Goal: Task Accomplishment & Management: Complete application form

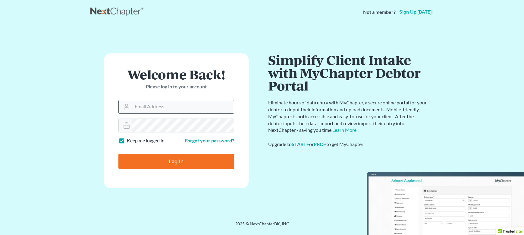
click at [147, 107] on input "Email Address" at bounding box center [183, 106] width 102 height 13
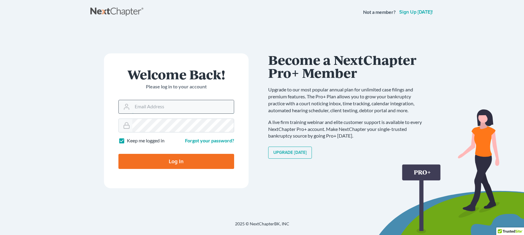
click at [150, 109] on input "Email Address" at bounding box center [183, 106] width 102 height 13
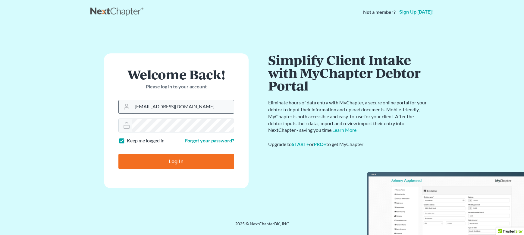
type input "[EMAIL_ADDRESS][DOMAIN_NAME]"
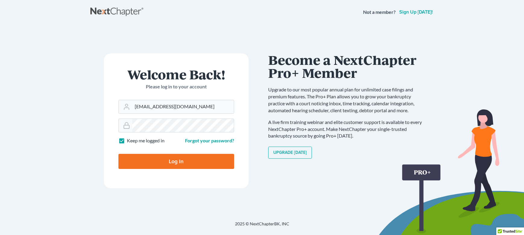
click at [167, 165] on input "Log In" at bounding box center [176, 161] width 116 height 15
type input "Thinking..."
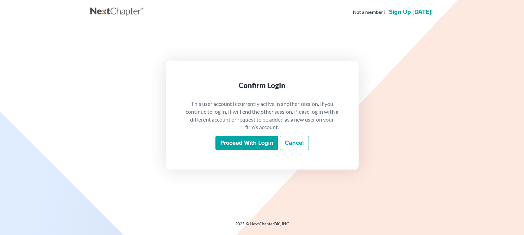
click at [230, 143] on input "Proceed with login" at bounding box center [247, 143] width 63 height 14
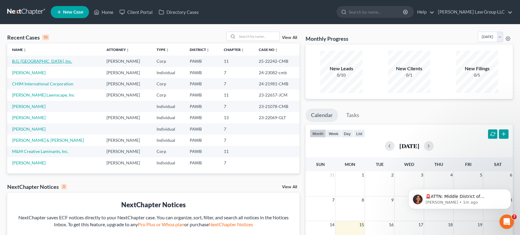
click at [48, 59] on link "B.G. [GEOGRAPHIC_DATA], Inc." at bounding box center [42, 60] width 60 height 5
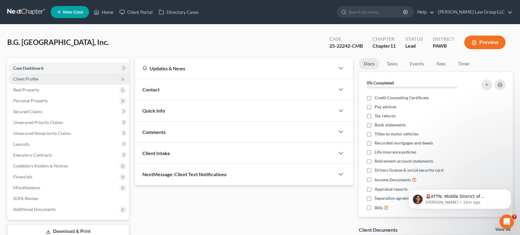
click at [80, 78] on span "Client Profile" at bounding box center [68, 79] width 121 height 11
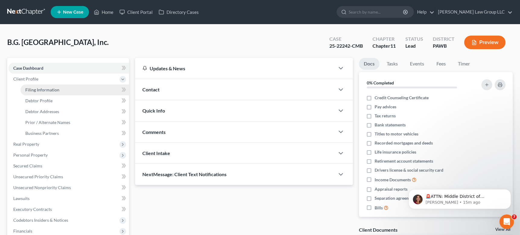
click at [80, 87] on link "Filing Information" at bounding box center [74, 89] width 109 height 11
select select "3"
select select "1"
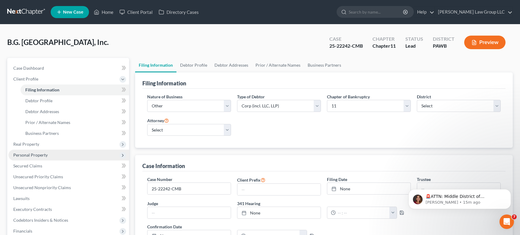
click at [44, 155] on span "Personal Property" at bounding box center [30, 154] width 34 height 5
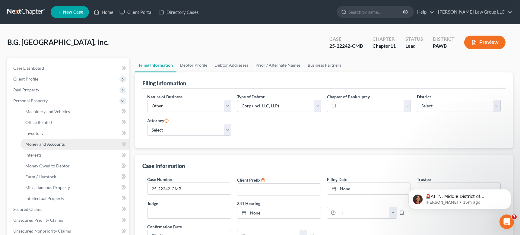
click at [65, 145] on link "Money and Accounts" at bounding box center [74, 144] width 109 height 11
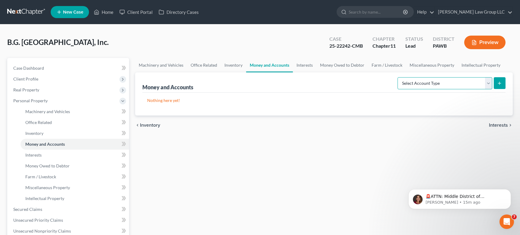
click at [476, 87] on select "Select Account Type Brokerage (A/B: 3, SOFA: 18) Cash on Hand (A/B: 2) Certific…" at bounding box center [444, 83] width 95 height 12
click at [170, 102] on p "Nothing here yet!" at bounding box center [323, 100] width 353 height 6
click at [458, 83] on select "Select Account Type Brokerage (A/B: 3, SOFA: 18) Cash on Hand (A/B: 2) Certific…" at bounding box center [444, 83] width 95 height 12
click at [54, 90] on span "Real Property" at bounding box center [68, 89] width 121 height 11
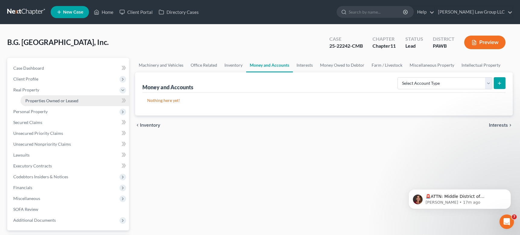
click at [56, 100] on span "Properties Owned or Leased" at bounding box center [51, 100] width 53 height 5
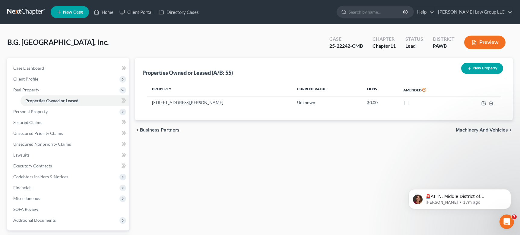
click at [471, 68] on icon "button" at bounding box center [469, 68] width 5 height 5
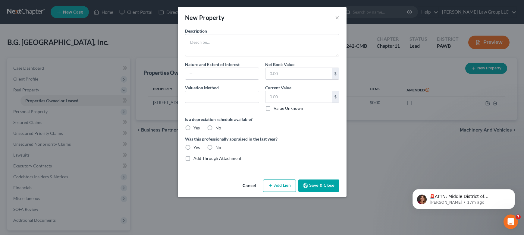
click at [251, 185] on button "Cancel" at bounding box center [249, 186] width 23 height 12
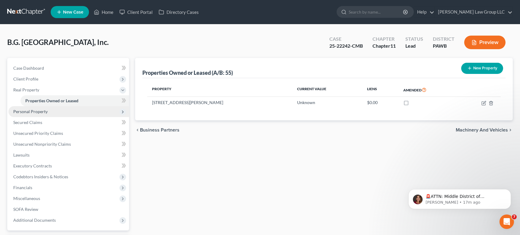
click at [95, 111] on span "Personal Property" at bounding box center [68, 111] width 121 height 11
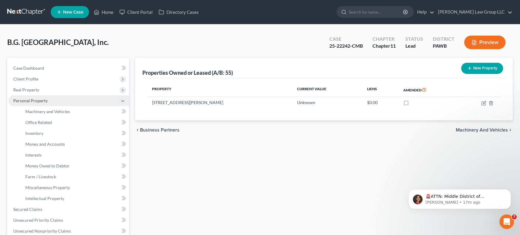
click at [122, 102] on icon at bounding box center [122, 101] width 5 height 5
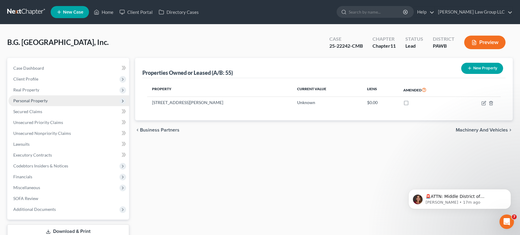
click at [67, 103] on span "Personal Property" at bounding box center [68, 100] width 121 height 11
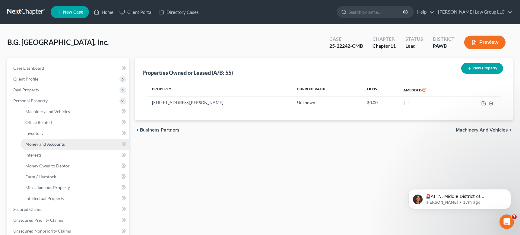
click at [68, 141] on link "Money and Accounts" at bounding box center [74, 144] width 109 height 11
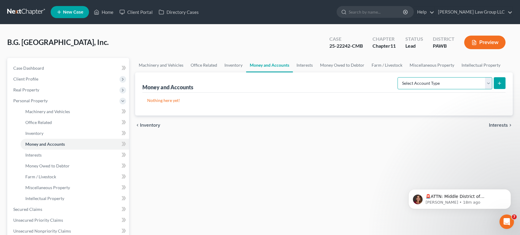
click at [435, 86] on select "Select Account Type Brokerage (A/B: 3, SOFA: 18) Cash on Hand (A/B: 2) Certific…" at bounding box center [444, 83] width 95 height 12
click at [93, 155] on link "Interests" at bounding box center [74, 155] width 109 height 11
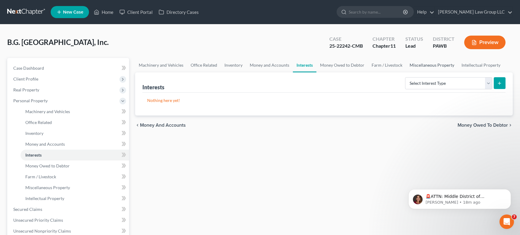
click at [415, 68] on link "Miscellaneous Property" at bounding box center [432, 65] width 52 height 14
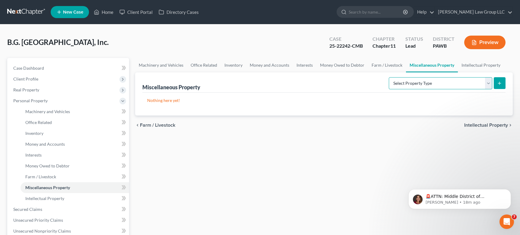
click at [425, 80] on select "Select Property Type Assigned for Creditor Benefit [DATE] (SOFA: 8) Assigned to…" at bounding box center [440, 83] width 103 height 12
click at [77, 198] on link "Intellectual Property" at bounding box center [74, 198] width 109 height 11
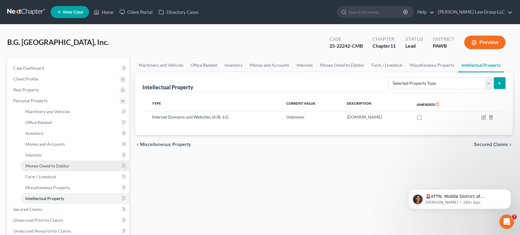
click at [72, 166] on link "Money Owed to Debtor" at bounding box center [74, 165] width 109 height 11
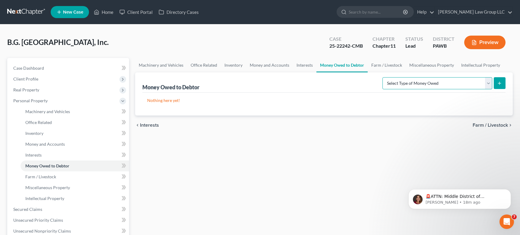
click at [471, 82] on select "Select Type of Money Owed Accounts Receivable (A/B: 11) Causes of Action Agains…" at bounding box center [437, 83] width 110 height 12
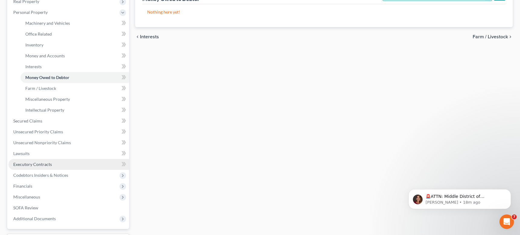
scroll to position [90, 0]
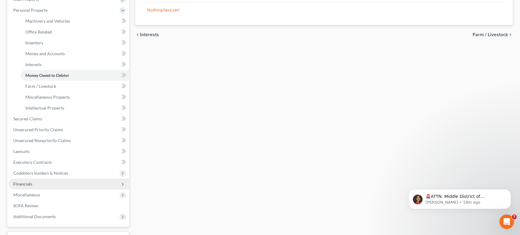
click at [60, 183] on span "Financials" at bounding box center [68, 183] width 121 height 11
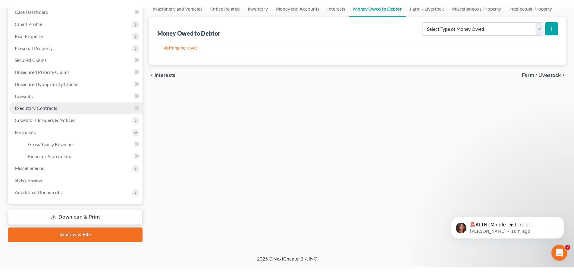
scroll to position [0, 0]
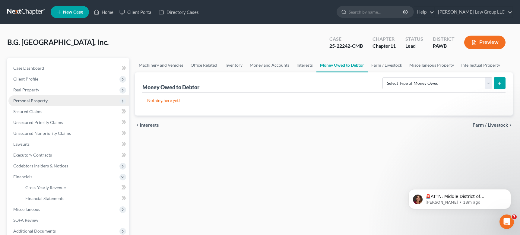
click at [70, 103] on span "Personal Property" at bounding box center [68, 100] width 121 height 11
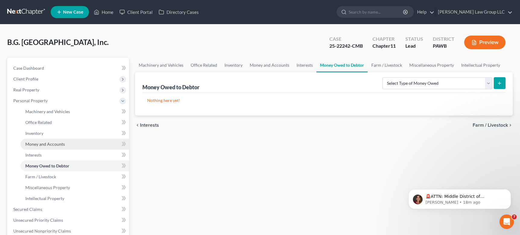
click at [54, 146] on span "Money and Accounts" at bounding box center [44, 143] width 39 height 5
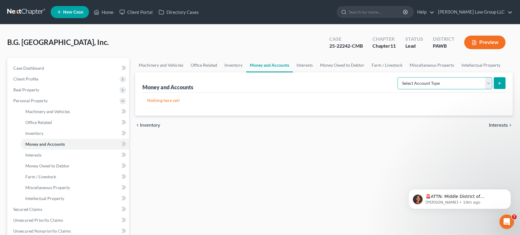
click at [468, 86] on select "Select Account Type Brokerage (A/B: 3, SOFA: 18) Cash on Hand (A/B: 2) Certific…" at bounding box center [444, 83] width 95 height 12
select select "other_cash_equivalents"
click at [398, 77] on select "Select Account Type Brokerage (A/B: 3, SOFA: 18) Cash on Hand (A/B: 2) Certific…" at bounding box center [444, 83] width 95 height 12
click at [500, 86] on button "submit" at bounding box center [499, 83] width 12 height 12
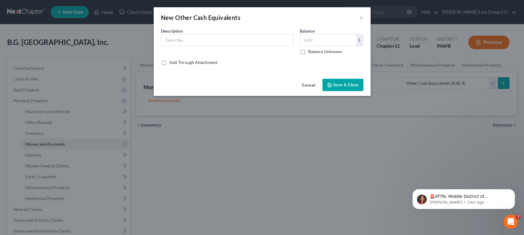
click at [305, 85] on button "Cancel" at bounding box center [308, 85] width 23 height 12
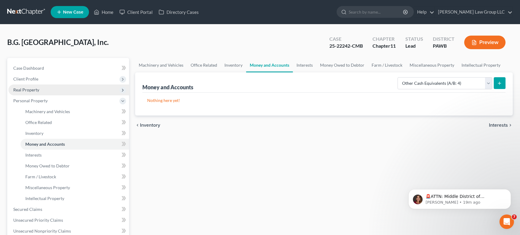
click at [71, 91] on span "Real Property" at bounding box center [68, 89] width 121 height 11
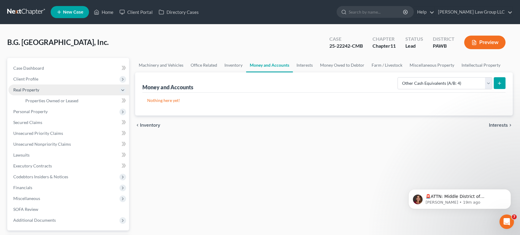
click at [69, 87] on span "Real Property" at bounding box center [68, 89] width 121 height 11
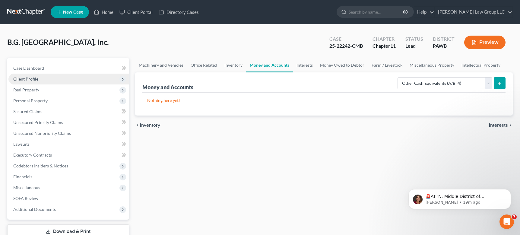
click at [71, 82] on span "Client Profile" at bounding box center [68, 79] width 121 height 11
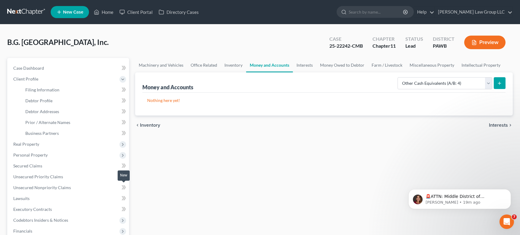
click at [124, 188] on icon at bounding box center [124, 187] width 3 height 4
click at [122, 187] on icon at bounding box center [123, 188] width 5 height 8
click at [124, 188] on icon at bounding box center [122, 187] width 3 height 4
click at [109, 189] on link "Unsecured Nonpriority Claims" at bounding box center [68, 187] width 121 height 11
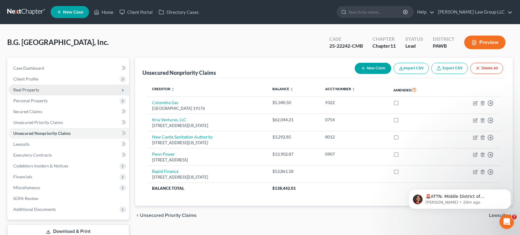
click at [38, 94] on span "Real Property" at bounding box center [68, 89] width 121 height 11
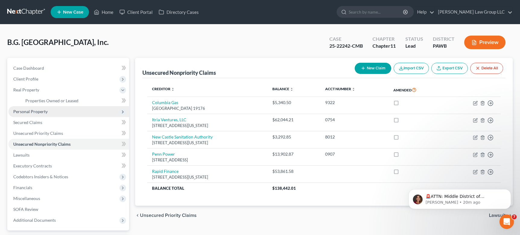
click at [47, 113] on span "Personal Property" at bounding box center [30, 111] width 34 height 5
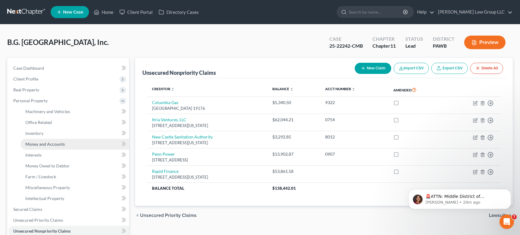
click at [64, 146] on link "Money and Accounts" at bounding box center [74, 144] width 109 height 11
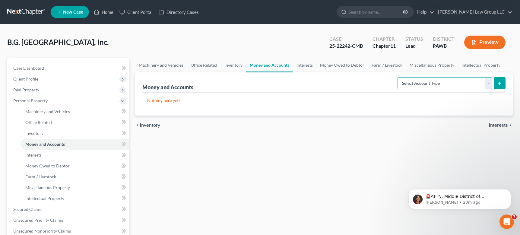
click at [487, 83] on select "Select Account Type Brokerage (A/B: 3, SOFA: 18) Cash on Hand (A/B: 2) Certific…" at bounding box center [444, 83] width 95 height 12
select select "checking"
click at [398, 77] on select "Select Account Type Brokerage (A/B: 3, SOFA: 18) Cash on Hand (A/B: 2) Certific…" at bounding box center [444, 83] width 95 height 12
click at [501, 84] on icon "submit" at bounding box center [499, 83] width 5 height 5
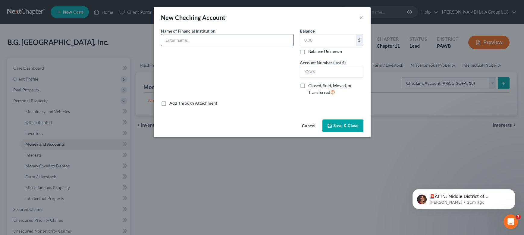
click at [249, 43] on input "text" at bounding box center [227, 39] width 132 height 11
type input "First National Bank"
type input "350"
type input "5235"
click at [333, 127] on button "Save & Close" at bounding box center [343, 125] width 41 height 13
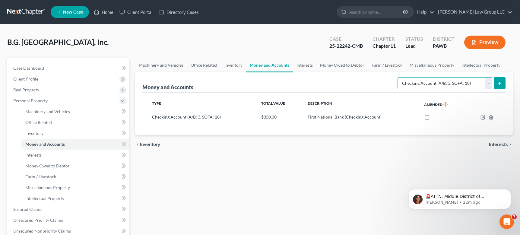
click at [424, 83] on select "Select Account Type Brokerage (A/B: 3, SOFA: 18) Cash on Hand (A/B: 2) Certific…" at bounding box center [444, 83] width 95 height 12
select select "cash_on_hand"
click at [398, 77] on select "Select Account Type Brokerage (A/B: 3, SOFA: 18) Cash on Hand (A/B: 2) Certific…" at bounding box center [444, 83] width 95 height 12
click at [501, 85] on icon "submit" at bounding box center [499, 83] width 5 height 5
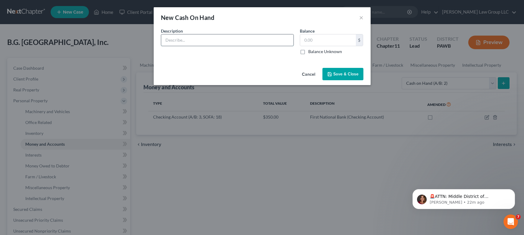
click at [243, 39] on input "text" at bounding box center [227, 39] width 132 height 11
type input "Cash on Hand"
click at [330, 40] on input "text" at bounding box center [328, 39] width 56 height 11
type input "1,300"
click at [331, 71] on button "Save & Close" at bounding box center [343, 74] width 41 height 13
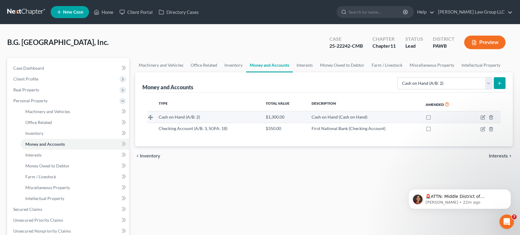
click at [361, 118] on span "Cash on Hand (Cash on Hand)" at bounding box center [339, 116] width 56 height 5
click at [335, 118] on span "Cash on Hand (Cash on Hand)" at bounding box center [339, 116] width 56 height 5
click at [481, 118] on icon "button" at bounding box center [482, 117] width 5 height 5
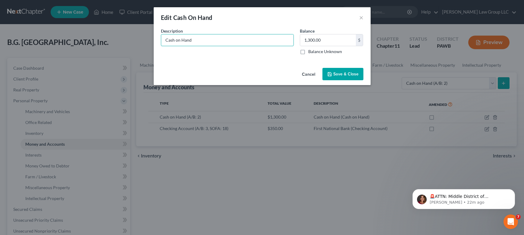
drag, startPoint x: 216, startPoint y: 36, endPoint x: 157, endPoint y: 40, distance: 58.9
click at [157, 40] on div "Common Asset Select Description * Cash on Hand Balance 1,300.00 $ Balance Unkno…" at bounding box center [262, 47] width 217 height 38
click at [347, 74] on span "Save & Close" at bounding box center [345, 73] width 25 height 5
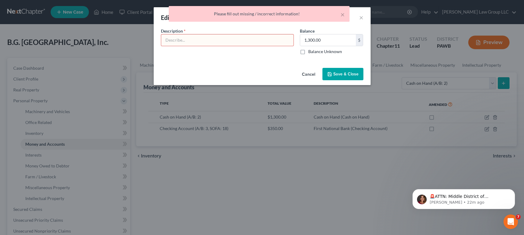
drag, startPoint x: 218, startPoint y: 41, endPoint x: 210, endPoint y: 43, distance: 7.9
click at [217, 42] on input "text" at bounding box center [227, 39] width 132 height 11
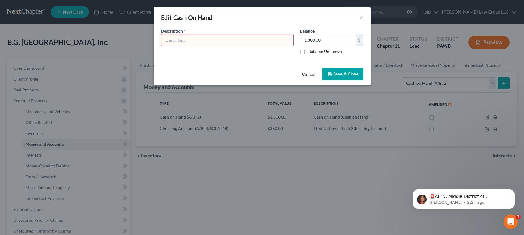
type input "Cash on Hand"
click at [343, 73] on span "Save & Close" at bounding box center [345, 73] width 25 height 5
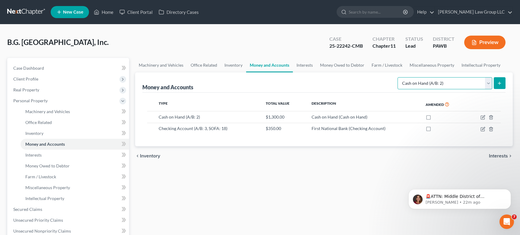
click at [488, 81] on select "Select Account Type Brokerage (A/B: 3, SOFA: 18) Cash on Hand (A/B: 2) Certific…" at bounding box center [444, 83] width 95 height 12
select select "checking"
click at [398, 77] on select "Select Account Type Brokerage (A/B: 3, SOFA: 18) Cash on Hand (A/B: 2) Certific…" at bounding box center [444, 83] width 95 height 12
click at [500, 83] on icon "submit" at bounding box center [499, 83] width 5 height 5
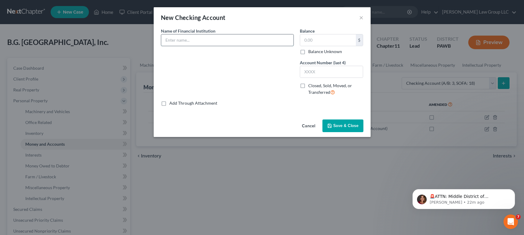
click at [253, 39] on input "text" at bounding box center [227, 39] width 132 height 11
type input "First National Bank"
click at [321, 39] on input "text" at bounding box center [328, 39] width 56 height 11
type input "0.00"
click at [324, 78] on div "Balance 0.00 $ Balance Unknown Balance Undetermined 0.00 $ Balance Unknown Acco…" at bounding box center [332, 64] width 70 height 72
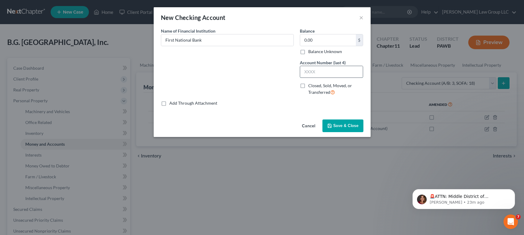
click at [325, 71] on input "text" at bounding box center [331, 71] width 63 height 11
type input "7636"
click at [327, 123] on button "Save & Close" at bounding box center [343, 125] width 41 height 13
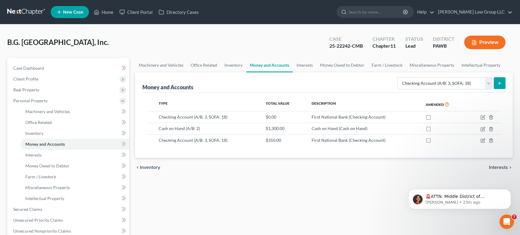
click at [477, 43] on button "Preview" at bounding box center [484, 43] width 41 height 14
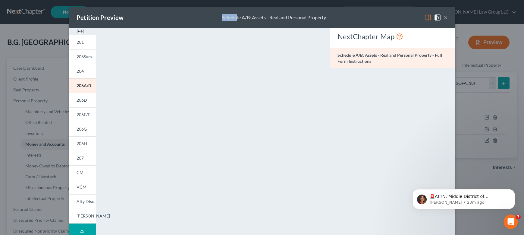
drag, startPoint x: 235, startPoint y: 15, endPoint x: 214, endPoint y: 3, distance: 23.5
click at [214, 3] on div "Petition Preview Schedule A/B: Assets - Real and Personal Property × 201 206Sum…" at bounding box center [262, 117] width 524 height 235
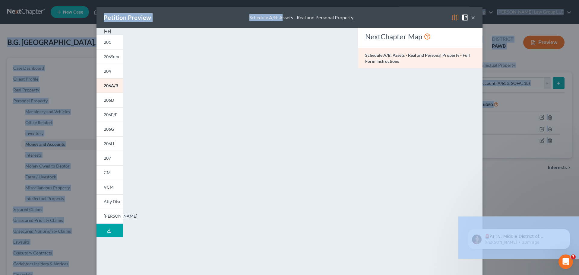
drag, startPoint x: 280, startPoint y: 11, endPoint x: 279, endPoint y: -5, distance: 15.1
click at [279, 0] on html "Home New Case Client Portal Directory Cases [PERSON_NAME] Law Group LLC [EMAIL_…" at bounding box center [289, 187] width 579 height 375
click at [472, 17] on button "×" at bounding box center [473, 17] width 4 height 7
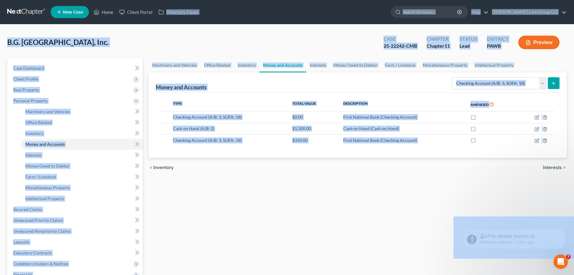
click at [268, 224] on div "Machinery and Vehicles Office Related Inventory Money and Accounts Interests Mo…" at bounding box center [358, 205] width 424 height 294
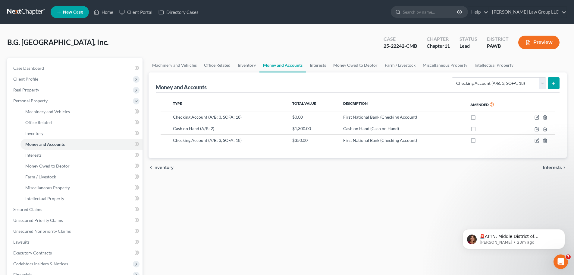
click at [524, 39] on button "Preview" at bounding box center [538, 43] width 41 height 14
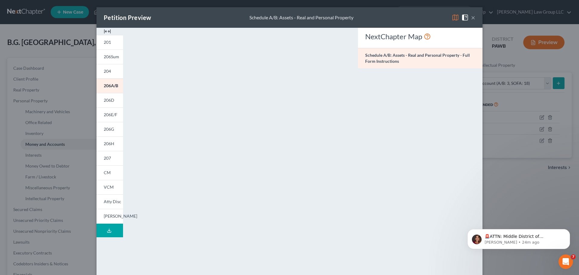
click at [471, 18] on button "×" at bounding box center [473, 17] width 4 height 7
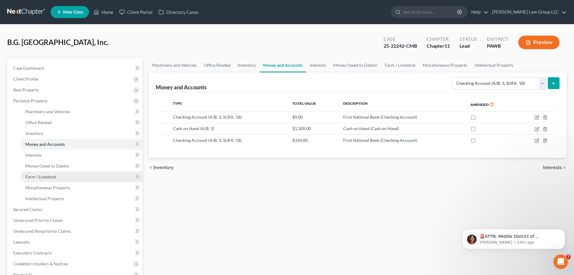
click at [69, 177] on link "Farm / Livestock" at bounding box center [81, 176] width 122 height 11
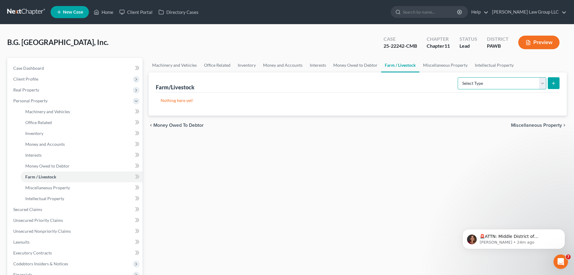
click at [524, 83] on select "Select Type Animals & Livestock (A/B: 29) Crops: Growing or Harvested (A/B: 28)…" at bounding box center [502, 83] width 89 height 12
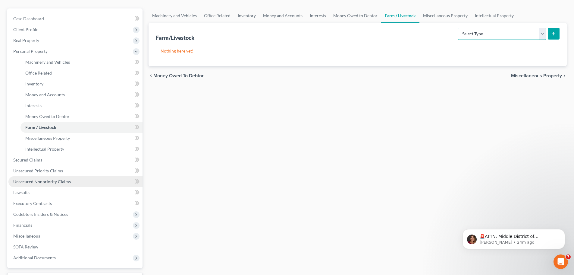
scroll to position [60, 0]
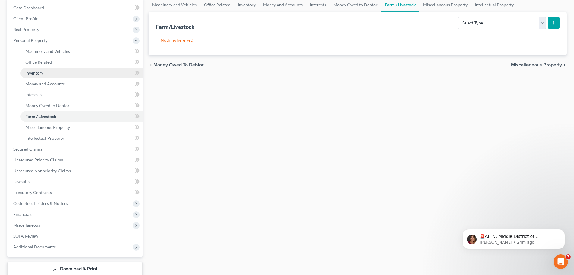
click at [53, 76] on link "Inventory" at bounding box center [81, 73] width 122 height 11
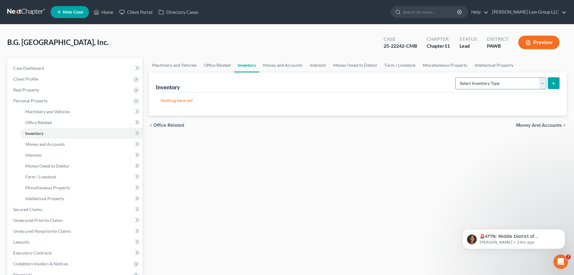
click at [501, 81] on select "Select Inventory Type Finished Goods (A/B: 21) Other Inventory or Supplies (A/B…" at bounding box center [500, 83] width 91 height 12
select select "other"
click at [455, 77] on select "Select Inventory Type Finished Goods (A/B: 21) Other Inventory or Supplies (A/B…" at bounding box center [500, 83] width 91 height 12
click at [524, 87] on button "submit" at bounding box center [554, 83] width 12 height 12
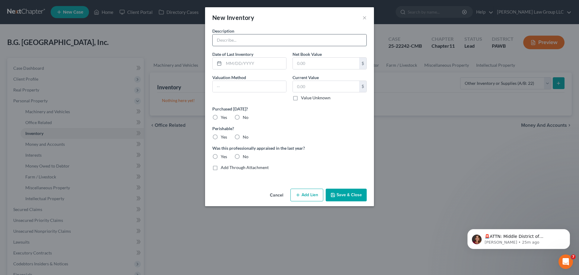
click at [246, 39] on input "text" at bounding box center [290, 39] width 154 height 11
type input "Food, Liquor, Beer"
type input "[DATE]"
type input "Fair Market"
type input "15,000.00"
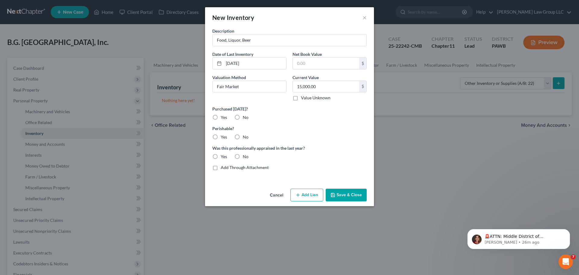
click at [242, 118] on div "No" at bounding box center [241, 117] width 14 height 6
click at [243, 117] on label "No" at bounding box center [246, 117] width 6 height 6
click at [245, 117] on input "No" at bounding box center [247, 116] width 4 height 4
radio input "true"
click at [221, 137] on label "Yes" at bounding box center [224, 137] width 6 height 6
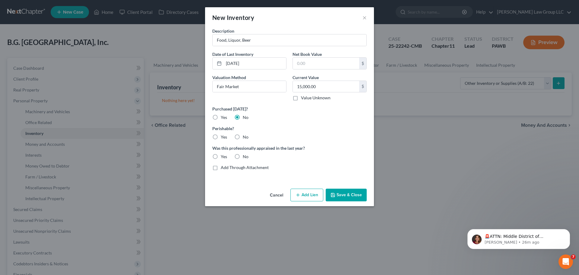
click at [223, 137] on input "Yes" at bounding box center [225, 136] width 4 height 4
radio input "true"
click at [243, 155] on label "No" at bounding box center [246, 156] width 6 height 6
click at [245, 155] on input "No" at bounding box center [247, 155] width 4 height 4
radio input "true"
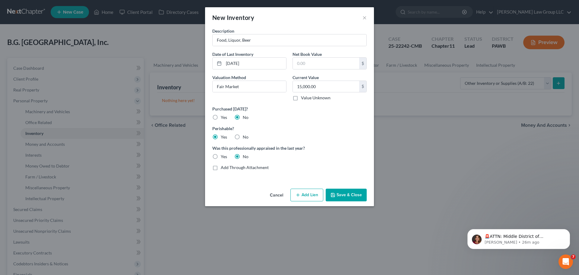
click at [346, 193] on button "Save & Close" at bounding box center [346, 194] width 41 height 13
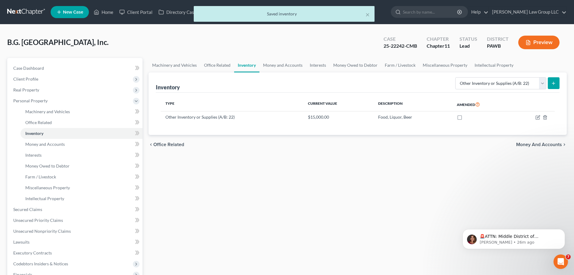
click at [524, 47] on button "Preview" at bounding box center [538, 43] width 41 height 14
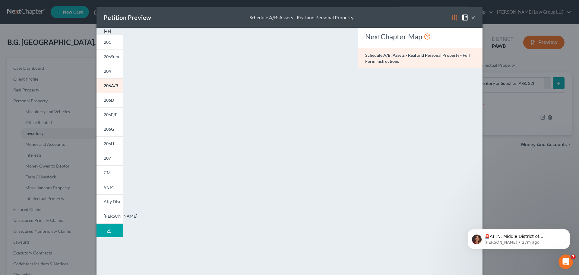
click at [104, 30] on img at bounding box center [107, 31] width 7 height 7
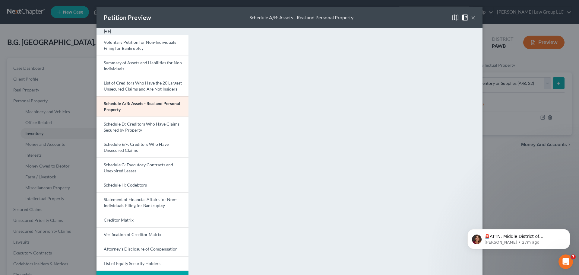
drag, startPoint x: 468, startPoint y: 17, endPoint x: 466, endPoint y: 20, distance: 3.9
click at [466, 19] on span at bounding box center [466, 16] width 10 height 5
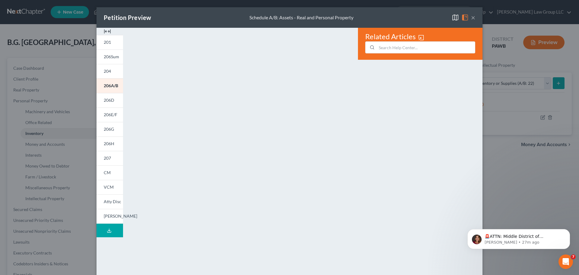
click at [472, 17] on button "×" at bounding box center [473, 17] width 4 height 7
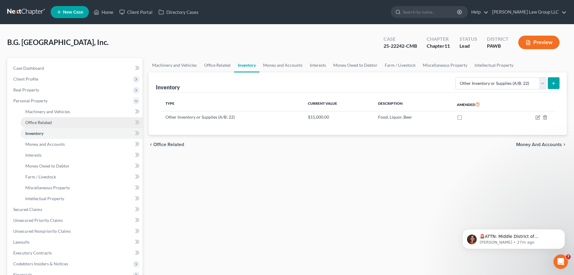
click at [42, 122] on span "Office Related" at bounding box center [38, 122] width 27 height 5
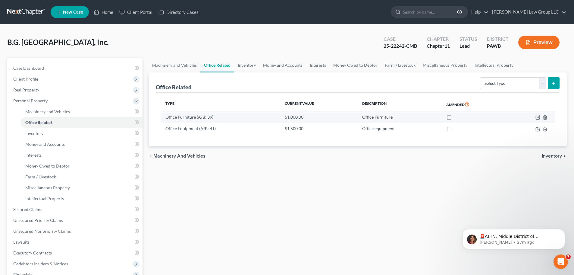
click at [202, 120] on td "Office Furniture (A/B: 39)" at bounding box center [220, 116] width 119 height 11
click at [524, 119] on icon "button" at bounding box center [538, 117] width 5 height 5
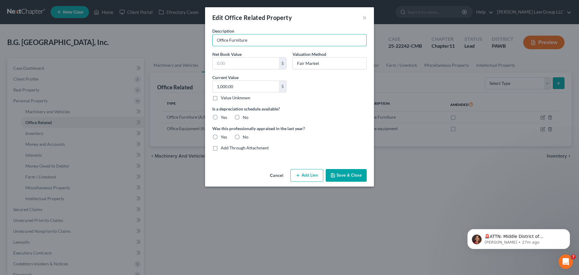
drag, startPoint x: 250, startPoint y: 42, endPoint x: 202, endPoint y: 47, distance: 48.5
click at [202, 47] on div "Edit Office Related Property × Description Office Furniture Net Book Value $ Va…" at bounding box center [289, 137] width 579 height 275
type input "Desk, Chairs, Filing Cabinets, Table, Shelves"
click at [243, 117] on label "No" at bounding box center [246, 117] width 6 height 6
click at [245, 117] on input "No" at bounding box center [247, 116] width 4 height 4
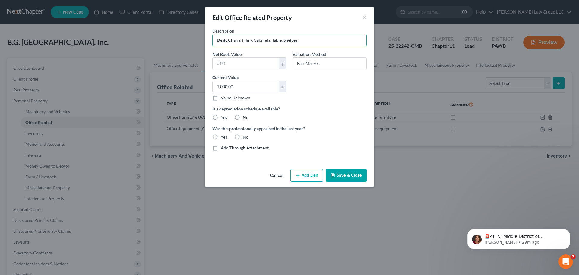
radio input "true"
click at [243, 136] on label "No" at bounding box center [246, 137] width 6 height 6
click at [245, 136] on input "No" at bounding box center [247, 136] width 4 height 4
radio input "true"
click at [340, 175] on button "Save & Close" at bounding box center [346, 175] width 41 height 13
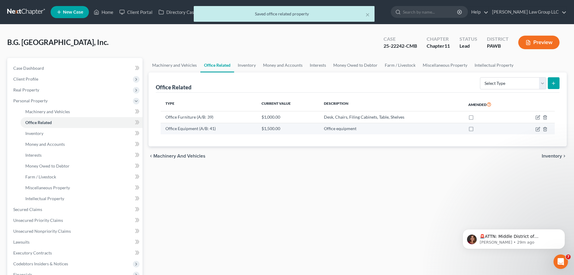
click at [253, 129] on td "Office Equipment (A/B: 41)" at bounding box center [209, 128] width 96 height 11
click at [524, 129] on icon "button" at bounding box center [538, 129] width 5 height 5
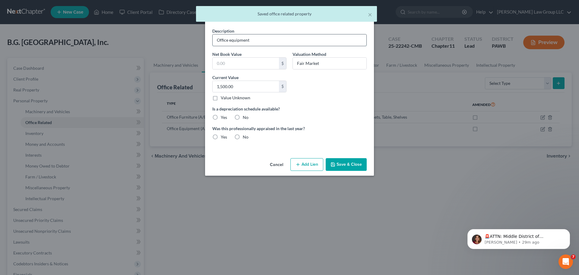
click at [249, 39] on input "Office equipment" at bounding box center [290, 39] width 154 height 11
click at [249, 40] on input "Office equipment" at bounding box center [290, 39] width 154 height 11
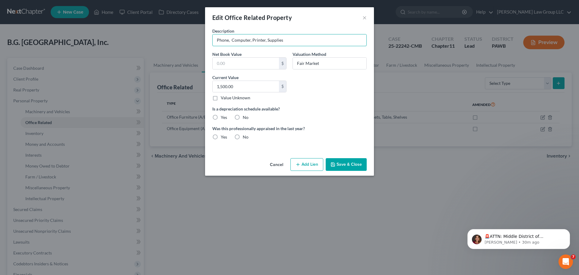
type input "Phone, Computer, Printer, Supplies"
click at [243, 118] on label "No" at bounding box center [246, 117] width 6 height 6
click at [245, 118] on input "No" at bounding box center [247, 116] width 4 height 4
radio input "true"
click at [243, 137] on label "No" at bounding box center [246, 137] width 6 height 6
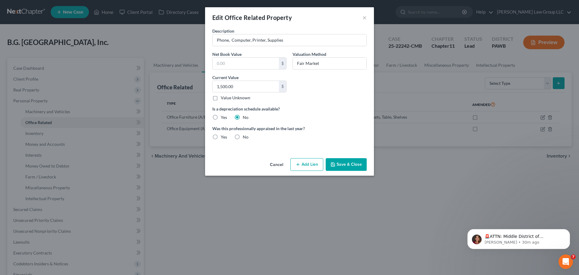
click at [245, 137] on input "No" at bounding box center [247, 136] width 4 height 4
radio input "true"
click at [353, 162] on button "Save & Close" at bounding box center [346, 164] width 41 height 13
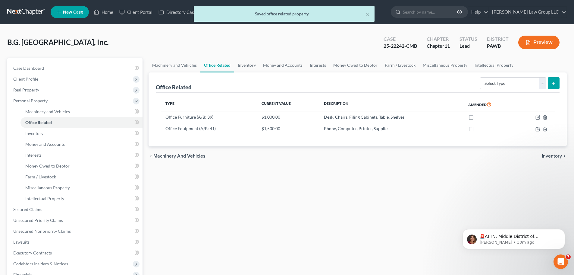
click at [524, 46] on button "Preview" at bounding box center [538, 43] width 41 height 14
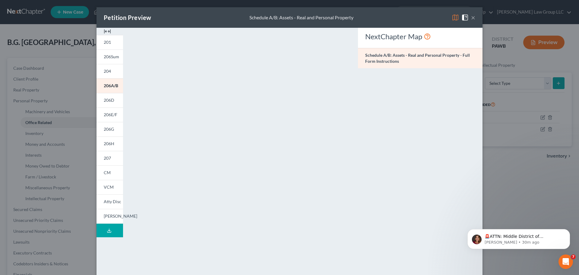
click at [107, 30] on img at bounding box center [107, 31] width 7 height 7
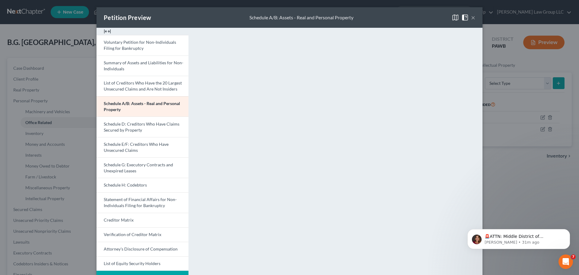
click at [472, 18] on button "×" at bounding box center [473, 17] width 4 height 7
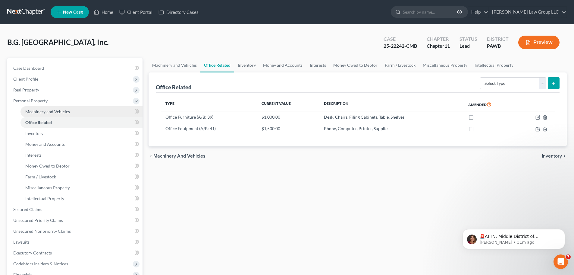
click at [66, 111] on span "Machinery and Vehicles" at bounding box center [47, 111] width 45 height 5
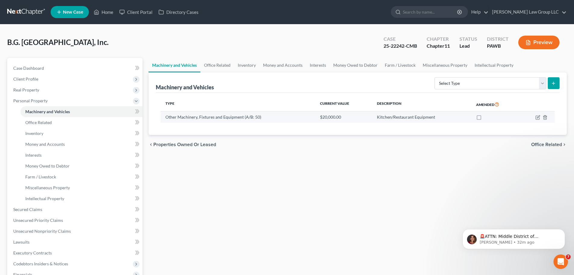
click at [255, 118] on td "Other Machinery, Fixtures and Equipment (A/B: 50)" at bounding box center [238, 116] width 155 height 11
click at [524, 117] on icon "button" at bounding box center [538, 118] width 4 height 4
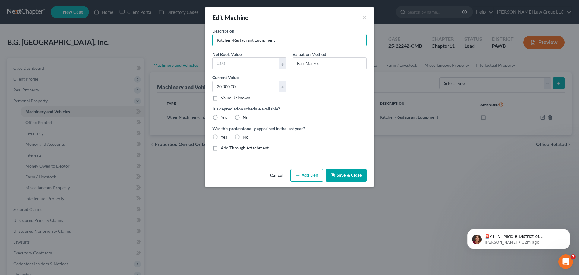
drag, startPoint x: 287, startPoint y: 40, endPoint x: 169, endPoint y: 34, distance: 117.7
click at [169, 34] on div "Edit Machine × Description Kitchen/Restaurant Equipment Net Book Value $ Valuat…" at bounding box center [289, 137] width 579 height 275
type input "Kitchen/Restaurant Equipment (Freezers, Coolers, Stoves, Fryers, Ice Machine, D…"
click at [349, 176] on button "Save & Close" at bounding box center [346, 175] width 41 height 13
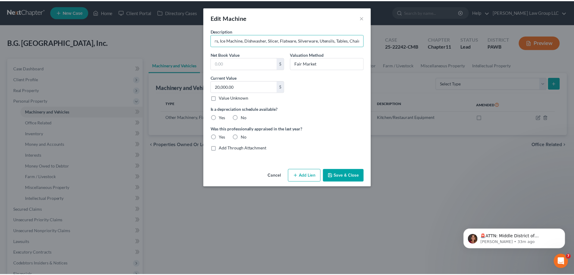
scroll to position [0, 0]
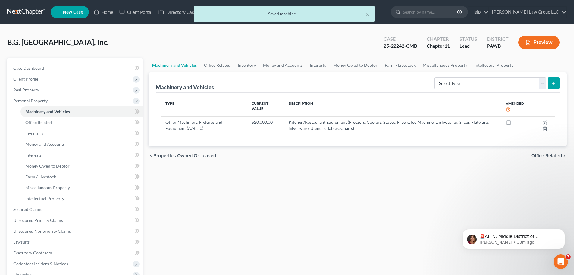
click at [524, 44] on button "Preview" at bounding box center [538, 43] width 41 height 14
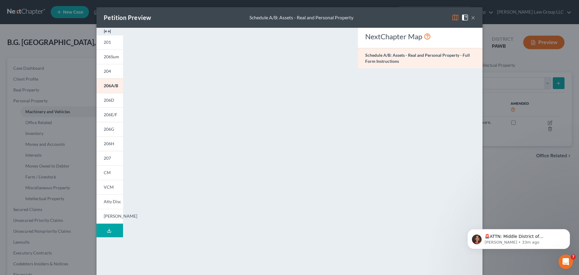
click at [104, 30] on img at bounding box center [107, 31] width 7 height 7
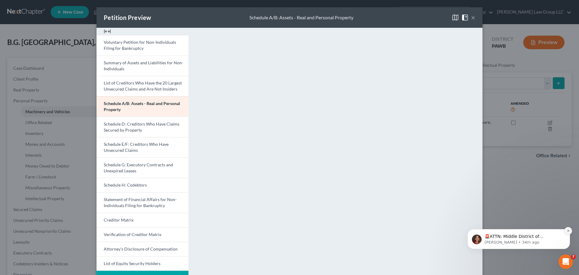
click at [524, 231] on icon "Dismiss notification" at bounding box center [567, 230] width 3 height 3
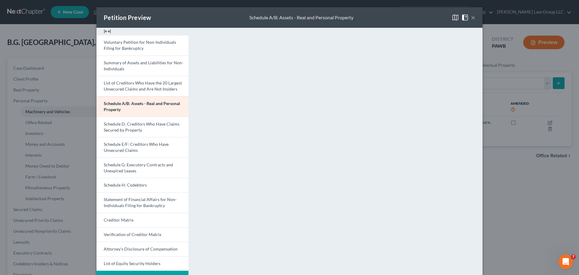
click at [471, 17] on button "×" at bounding box center [473, 17] width 4 height 7
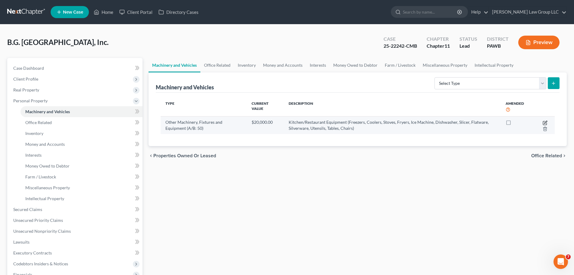
click at [524, 120] on icon "button" at bounding box center [545, 122] width 5 height 5
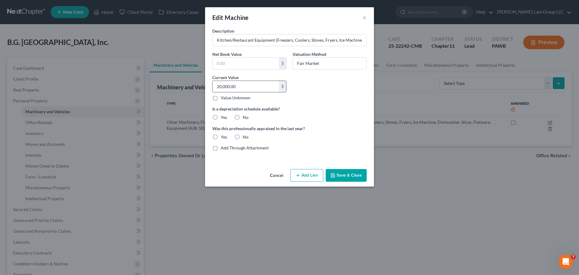
click at [219, 86] on input "20,000.00" at bounding box center [246, 86] width 66 height 11
click at [223, 89] on input "20,000.00" at bounding box center [246, 86] width 66 height 11
click at [221, 87] on input "20,000.00" at bounding box center [246, 86] width 66 height 11
type input "50,000.00"
click at [338, 175] on button "Save & Close" at bounding box center [346, 175] width 41 height 13
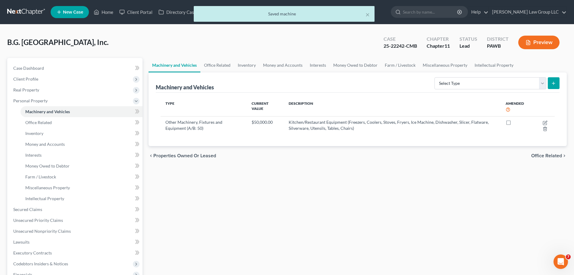
click at [523, 49] on button "Preview" at bounding box center [538, 43] width 41 height 14
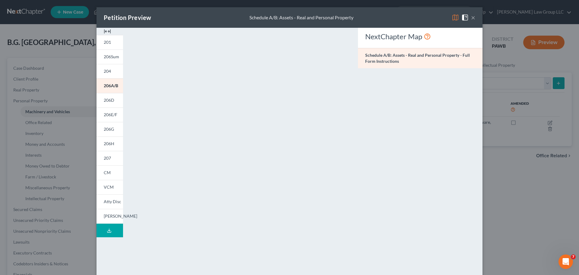
click at [109, 30] on div at bounding box center [109, 31] width 27 height 7
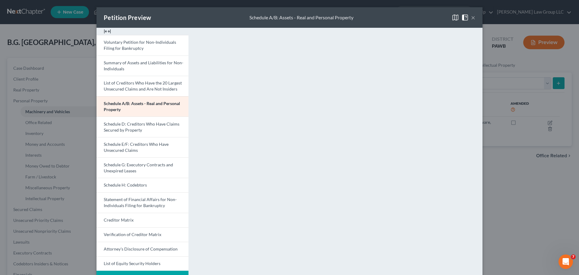
click at [472, 18] on button "×" at bounding box center [473, 17] width 4 height 7
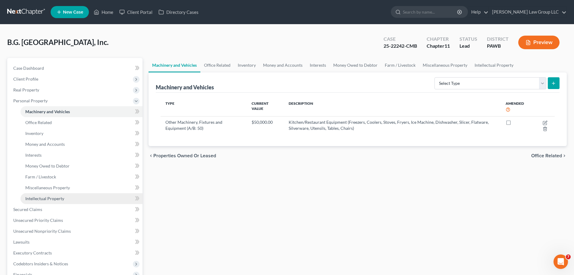
click at [71, 200] on link "Intellectual Property" at bounding box center [81, 198] width 122 height 11
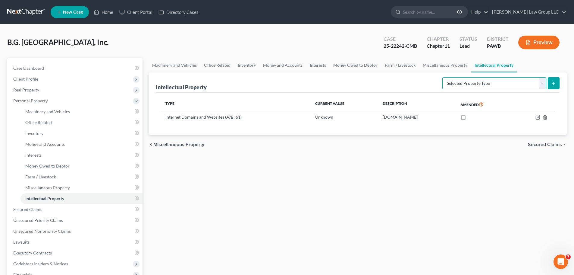
click at [480, 83] on select "Selected Property Type Customer Lists (A/B: 63) Goodwill (A/B: 65) Internet Dom…" at bounding box center [494, 83] width 104 height 12
select select "licenses_franchises_royalties"
click at [443, 77] on select "Selected Property Type Customer Lists (A/B: 63) Goodwill (A/B: 65) Internet Dom…" at bounding box center [494, 83] width 104 height 12
click at [524, 83] on button "submit" at bounding box center [554, 83] width 12 height 12
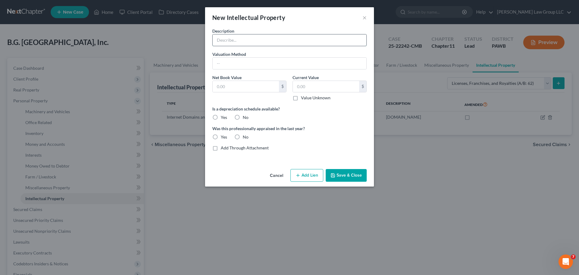
click at [258, 41] on input "text" at bounding box center [290, 39] width 154 height 11
type input "Liquor License"
type input "Fair Market"
type input "4"
type input "100,000"
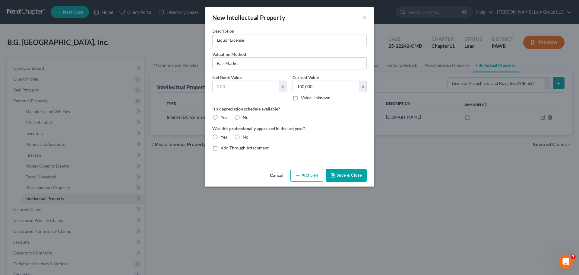
click at [346, 172] on button "Save & Close" at bounding box center [346, 175] width 41 height 13
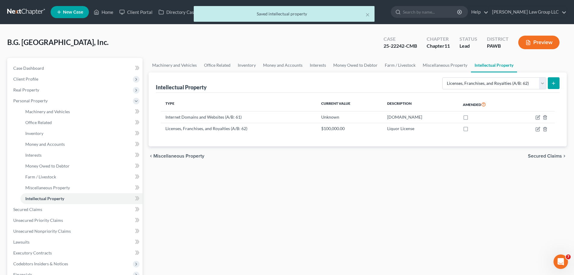
click at [524, 45] on button "Preview" at bounding box center [538, 43] width 41 height 14
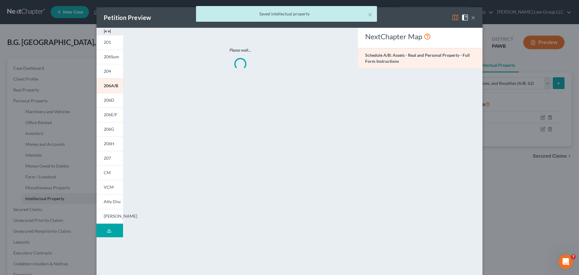
click at [105, 32] on img at bounding box center [107, 31] width 7 height 7
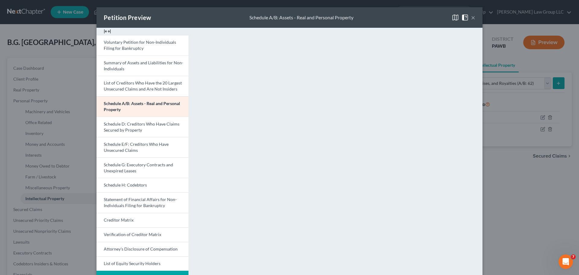
click at [471, 19] on button "×" at bounding box center [473, 17] width 4 height 7
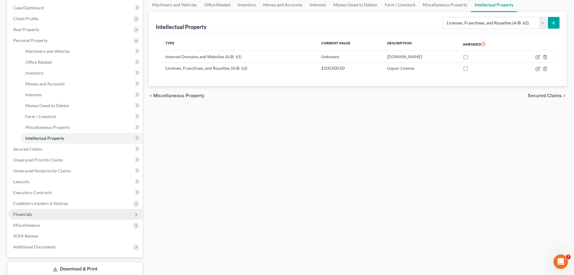
click at [68, 210] on span "Financials" at bounding box center [75, 214] width 134 height 11
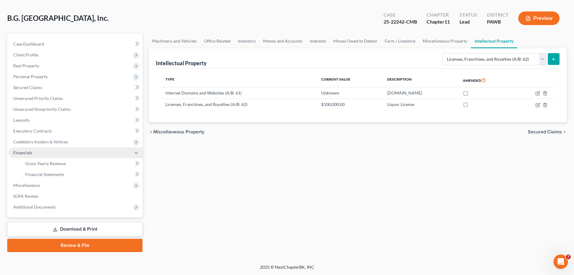
scroll to position [24, 0]
click at [69, 172] on link "Financial Statements" at bounding box center [81, 174] width 122 height 11
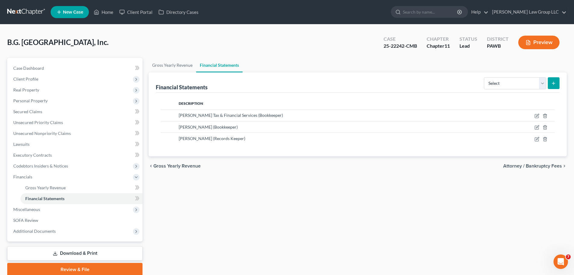
click at [519, 76] on div "Select Auditor Bookkeeper Creditor Pension Contribution Records Keeper Tax Cons…" at bounding box center [521, 83] width 78 height 16
click at [518, 83] on select "Select Auditor Bookkeeper Creditor Pension Contribution Records Keeper Tax Cons…" at bounding box center [515, 83] width 62 height 12
click at [524, 82] on select "Select Auditor Bookkeeper Creditor Pension Contribution Records Keeper Tax Cons…" at bounding box center [515, 83] width 62 height 12
click at [373, 86] on div "Financial Statements Select Auditor Bookkeeper Creditor Pension Contribution Re…" at bounding box center [358, 82] width 404 height 20
click at [121, 188] on link "Gross Yearly Revenue" at bounding box center [81, 187] width 122 height 11
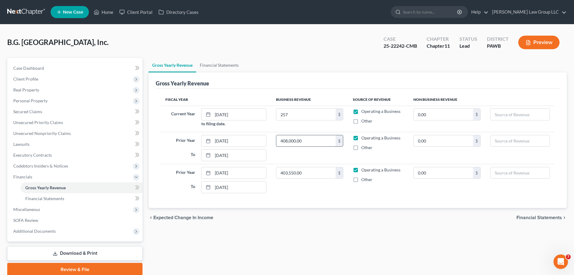
click at [308, 140] on input "408,000.00" at bounding box center [305, 140] width 59 height 11
click at [298, 107] on td "257 $" at bounding box center [309, 119] width 77 height 26
click at [298, 111] on input "257" at bounding box center [305, 114] width 59 height 11
type input "257,000.00"
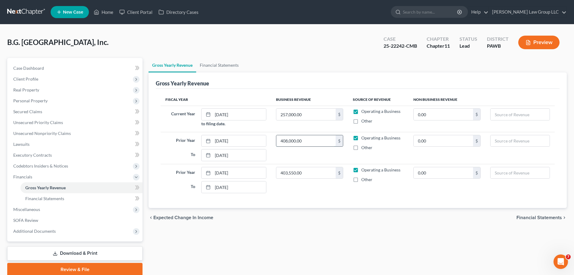
click at [317, 143] on input "408,000.00" at bounding box center [305, 140] width 59 height 11
type input "584,000.00"
click at [314, 174] on input "403,550.00" at bounding box center [305, 172] width 59 height 11
type input "404,000.00"
click at [524, 43] on button "Preview" at bounding box center [538, 43] width 41 height 14
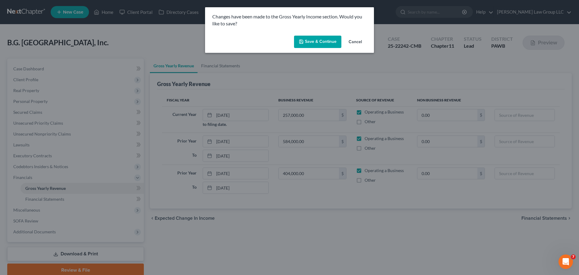
click at [326, 40] on button "Save & Continue" at bounding box center [317, 42] width 47 height 13
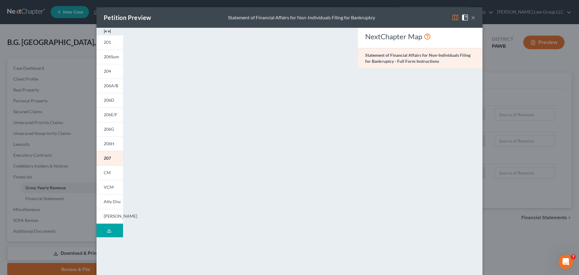
click at [107, 30] on img at bounding box center [107, 31] width 7 height 7
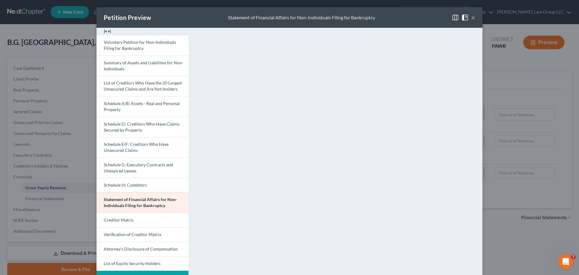
click at [471, 17] on button "×" at bounding box center [473, 17] width 4 height 7
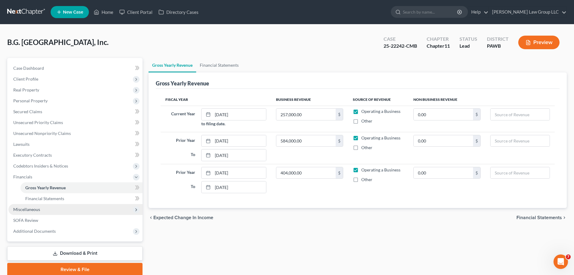
click at [100, 210] on span "Miscellaneous" at bounding box center [75, 209] width 134 height 11
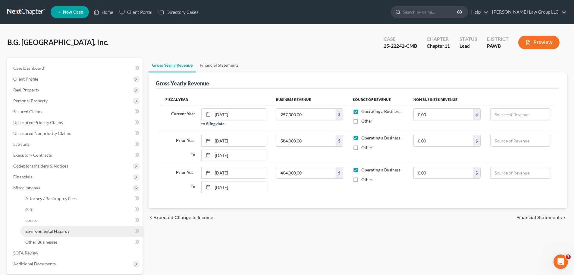
click at [82, 229] on link "Environmental Hazards" at bounding box center [81, 230] width 122 height 11
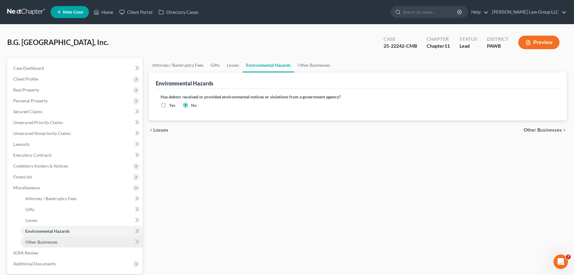
click at [79, 235] on link "Other Businesses" at bounding box center [81, 241] width 122 height 11
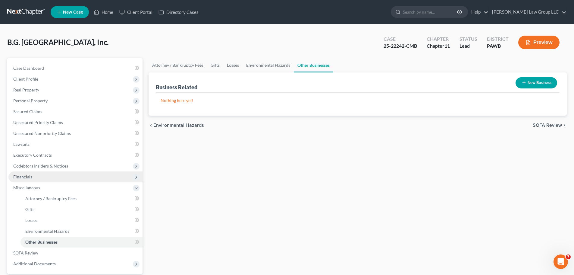
click at [64, 177] on span "Financials" at bounding box center [75, 176] width 134 height 11
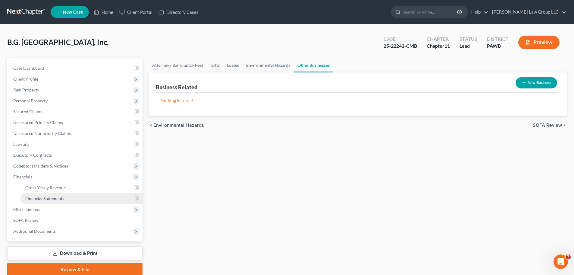
click at [57, 196] on span "Financial Statements" at bounding box center [44, 198] width 39 height 5
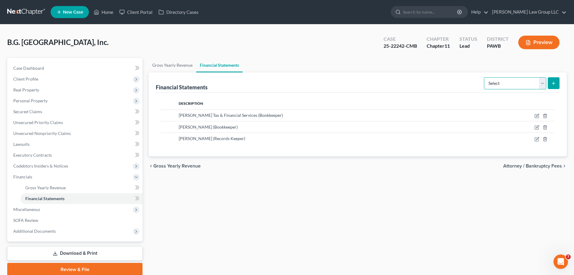
click at [524, 84] on select "Select Auditor Bookkeeper Creditor Pension Contribution Records Keeper Tax Cons…" at bounding box center [515, 83] width 62 height 12
click at [343, 214] on div "Gross Yearly Revenue Financial Statements Financial Statements Select Auditor B…" at bounding box center [358, 167] width 424 height 218
click at [524, 40] on button "Preview" at bounding box center [538, 43] width 41 height 14
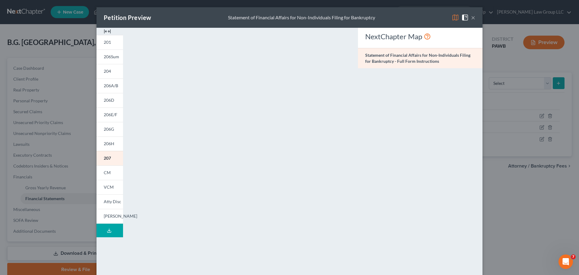
click at [107, 30] on img at bounding box center [107, 31] width 7 height 7
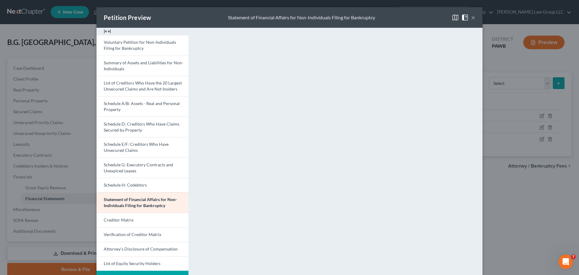
click at [472, 15] on button "×" at bounding box center [473, 17] width 4 height 7
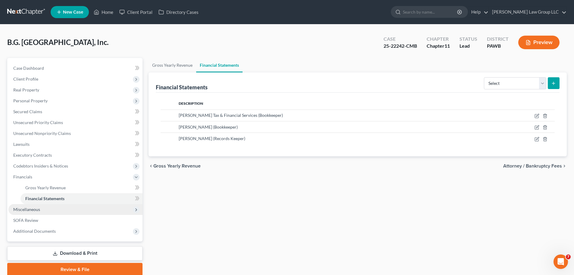
click at [135, 214] on span "Miscellaneous" at bounding box center [75, 209] width 134 height 11
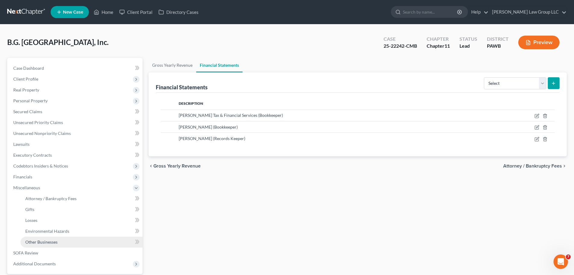
click at [83, 235] on link "Other Businesses" at bounding box center [81, 241] width 122 height 11
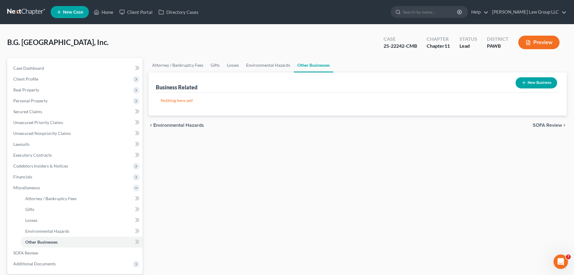
click at [524, 83] on button "New Business" at bounding box center [537, 82] width 42 height 11
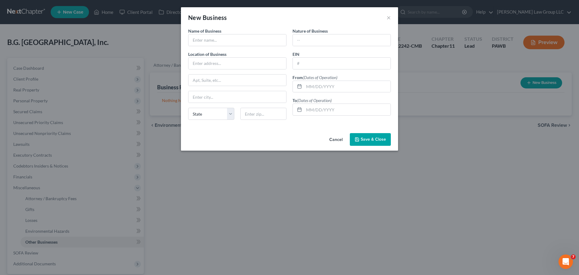
click at [339, 142] on button "Cancel" at bounding box center [335, 140] width 23 height 12
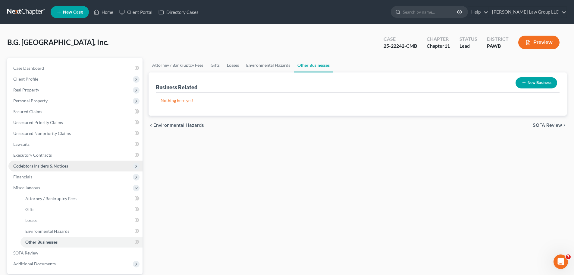
click at [60, 168] on span "Codebtors Insiders & Notices" at bounding box center [75, 165] width 134 height 11
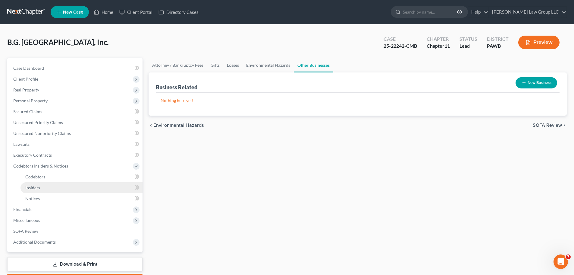
click at [65, 189] on link "Insiders" at bounding box center [81, 187] width 122 height 11
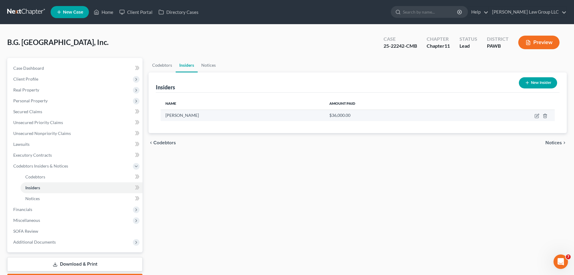
click at [329, 115] on span "$36,000.00" at bounding box center [339, 114] width 21 height 5
click at [442, 116] on td "$36,000.00" at bounding box center [392, 114] width 135 height 11
click at [524, 115] on icon "button" at bounding box center [537, 115] width 5 height 5
select select "39"
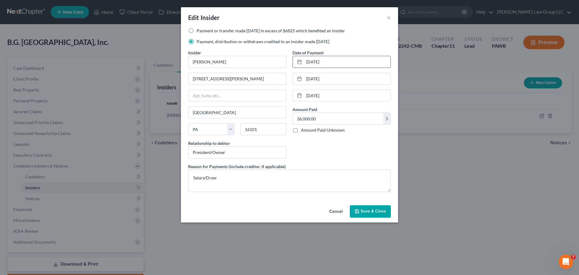
click at [309, 65] on input "[DATE]" at bounding box center [347, 61] width 87 height 11
drag, startPoint x: 328, startPoint y: 62, endPoint x: 292, endPoint y: 60, distance: 35.9
click at [292, 60] on div "[DATE]" at bounding box center [341, 62] width 98 height 12
type input "[DATE]"
click at [333, 89] on div "Date of Payment [DATE] [DATE] [DATE] Amount Paid 36,000.00 $ Amount Paid Unknow…" at bounding box center [341, 106] width 104 height 114
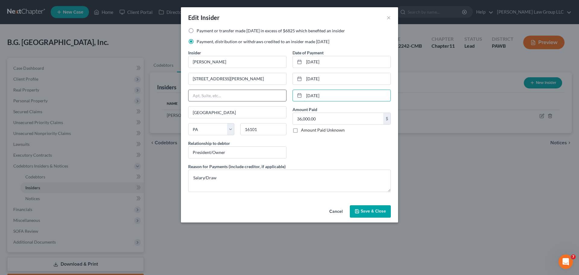
drag, startPoint x: 341, startPoint y: 96, endPoint x: 258, endPoint y: 93, distance: 83.2
click at [258, 93] on div "Payment or transfer made [DATE] in excess of $6825 which benefited an insider P…" at bounding box center [289, 112] width 209 height 169
click at [320, 83] on input "[DATE]" at bounding box center [347, 78] width 87 height 11
drag, startPoint x: 332, startPoint y: 80, endPoint x: 307, endPoint y: 84, distance: 26.0
click at [307, 84] on input "[DATE]" at bounding box center [347, 78] width 87 height 11
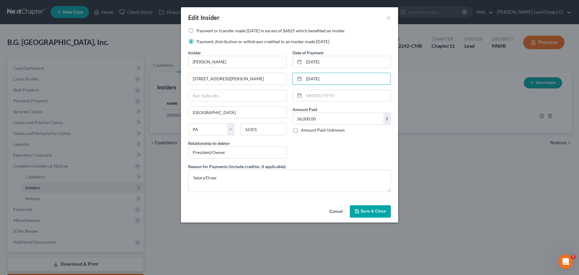
type input "[DATE]"
click at [360, 211] on button "Save & Close" at bounding box center [370, 211] width 41 height 13
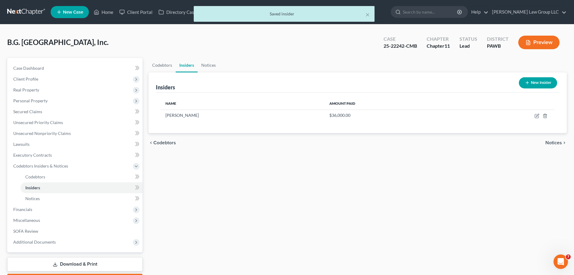
click at [524, 44] on button "Preview" at bounding box center [538, 43] width 41 height 14
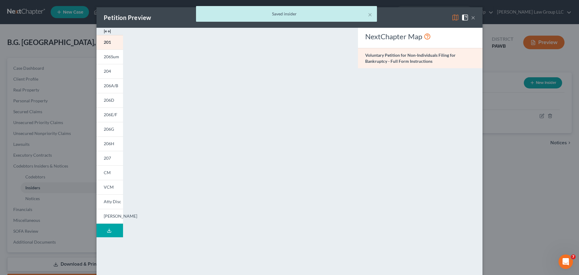
click at [106, 30] on img at bounding box center [107, 31] width 7 height 7
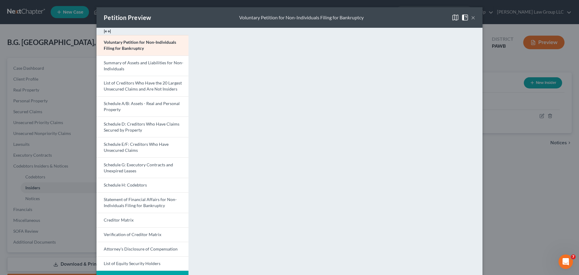
drag, startPoint x: 470, startPoint y: 19, endPoint x: 466, endPoint y: 19, distance: 3.6
click at [471, 19] on button "×" at bounding box center [473, 17] width 4 height 7
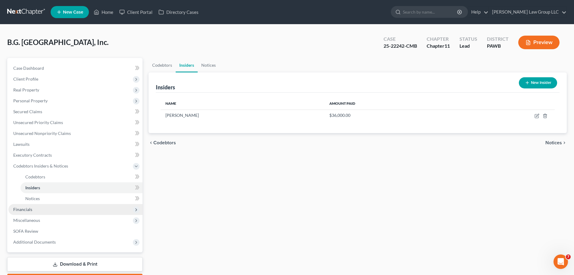
click at [56, 211] on span "Financials" at bounding box center [75, 209] width 134 height 11
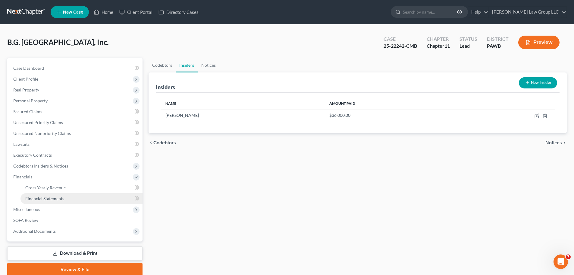
click at [97, 200] on link "Financial Statements" at bounding box center [81, 198] width 122 height 11
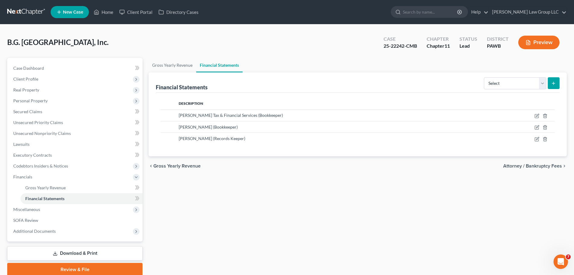
click at [524, 39] on button "Preview" at bounding box center [538, 43] width 41 height 14
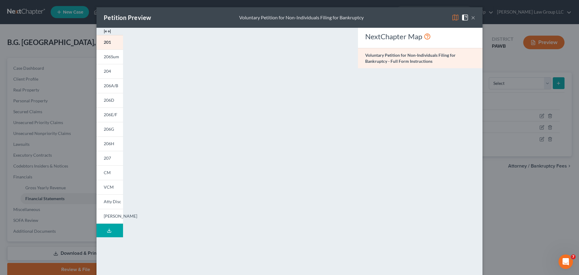
click at [107, 32] on img at bounding box center [107, 31] width 7 height 7
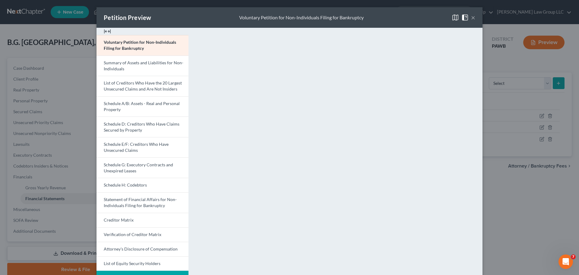
click at [471, 17] on button "×" at bounding box center [473, 17] width 4 height 7
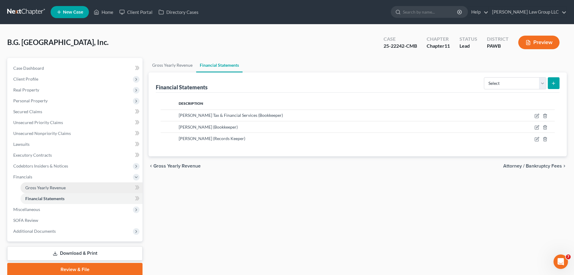
click at [87, 190] on link "Gross Yearly Revenue" at bounding box center [81, 187] width 122 height 11
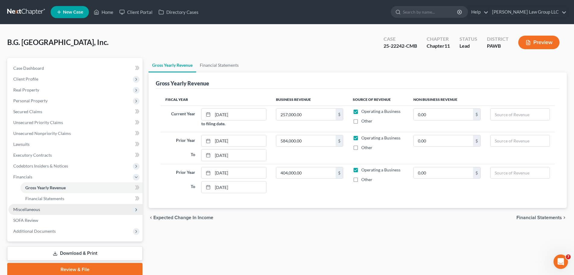
click at [83, 208] on span "Miscellaneous" at bounding box center [75, 209] width 134 height 11
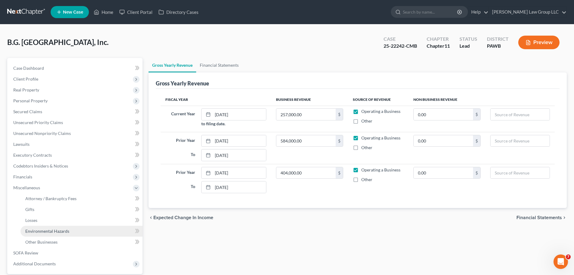
click at [78, 233] on link "Environmental Hazards" at bounding box center [81, 230] width 122 height 11
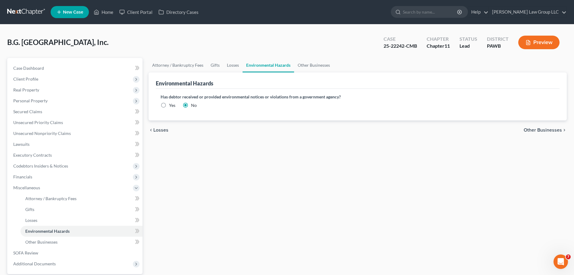
click at [524, 47] on button "Preview" at bounding box center [538, 43] width 41 height 14
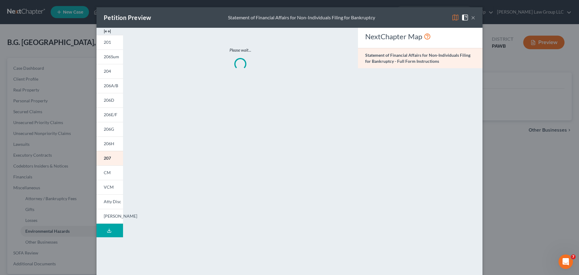
click at [108, 33] on img at bounding box center [107, 31] width 7 height 7
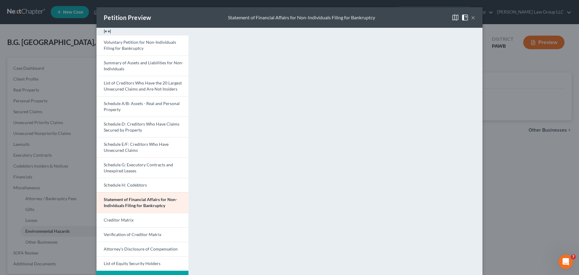
click at [471, 17] on button "×" at bounding box center [473, 17] width 4 height 7
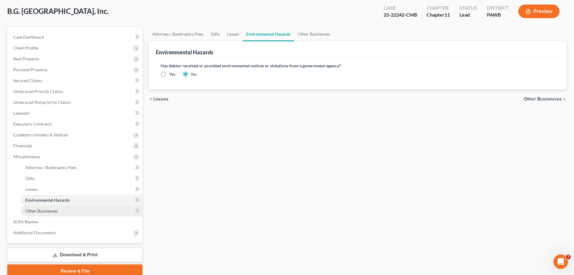
scroll to position [57, 0]
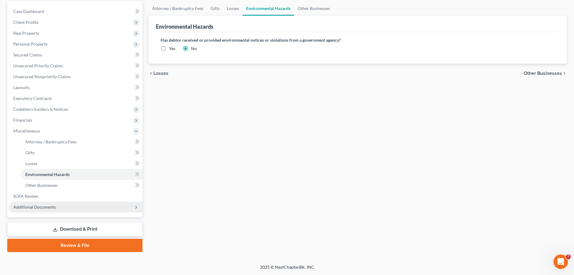
click at [74, 209] on span "Additional Documents" at bounding box center [75, 206] width 134 height 11
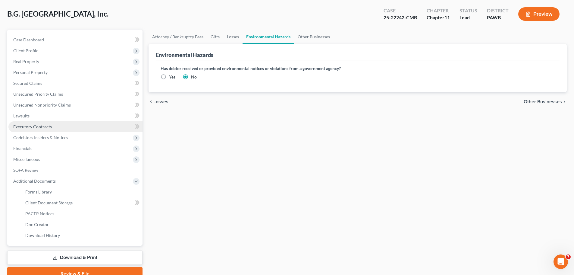
scroll to position [0, 0]
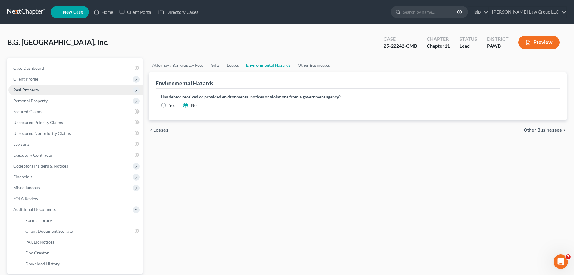
click at [37, 84] on span "Real Property" at bounding box center [75, 89] width 134 height 11
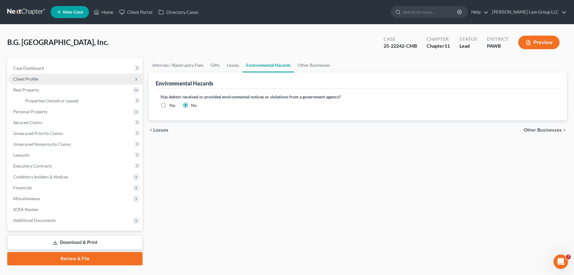
click at [38, 80] on span "Client Profile" at bounding box center [75, 79] width 134 height 11
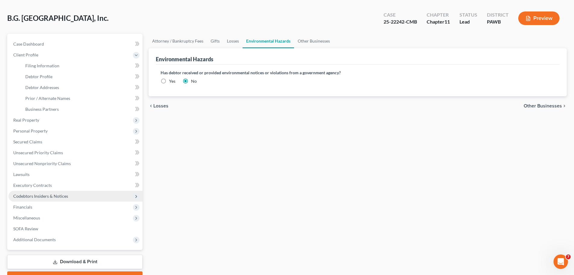
scroll to position [57, 0]
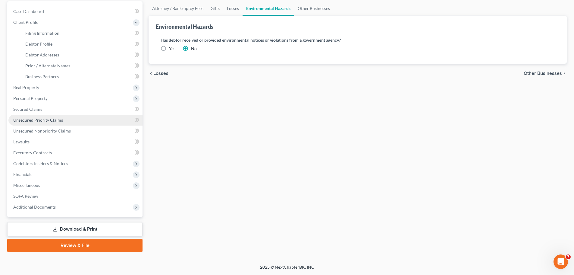
click at [51, 117] on span "Unsecured Priority Claims" at bounding box center [38, 119] width 50 height 5
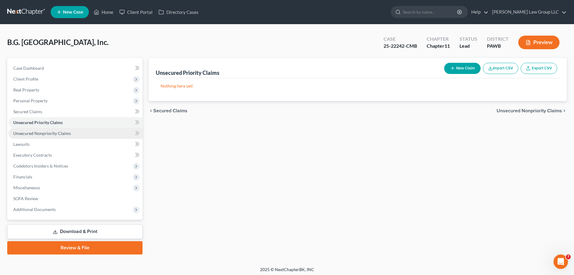
click at [55, 130] on link "Unsecured Nonpriority Claims" at bounding box center [75, 133] width 134 height 11
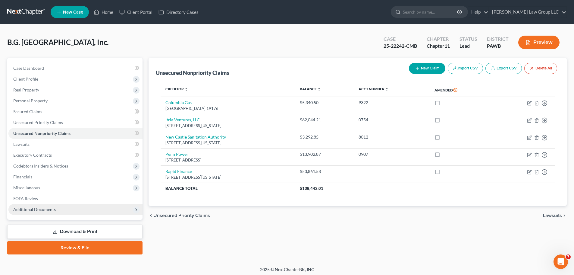
click at [58, 208] on span "Additional Documents" at bounding box center [75, 209] width 134 height 11
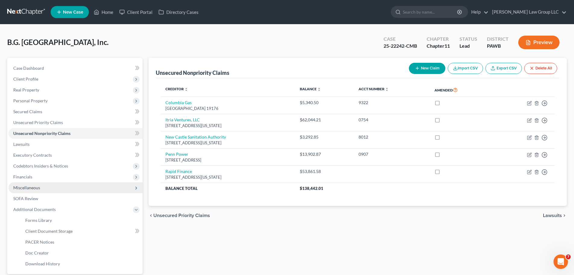
click at [56, 185] on span "Miscellaneous" at bounding box center [75, 187] width 134 height 11
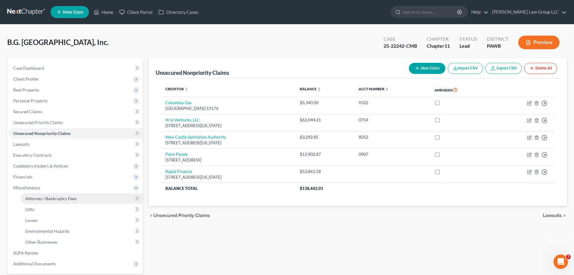
click at [71, 202] on link "Attorney / Bankruptcy Fees" at bounding box center [81, 198] width 122 height 11
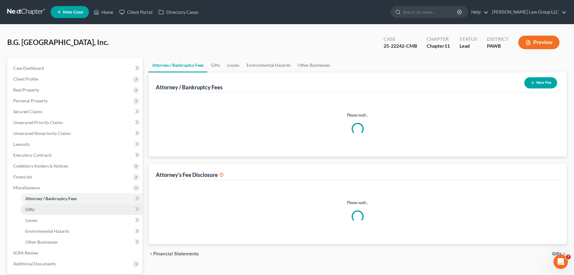
select select "0"
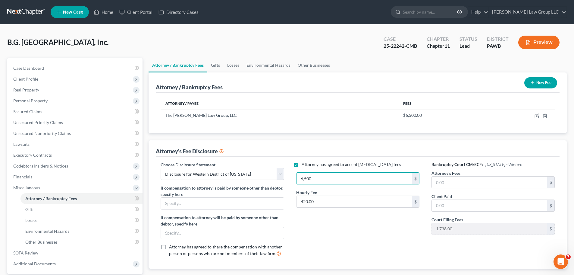
type input "6,500"
click at [372, 231] on div "Attorney has agreed to accept [MEDICAL_DATA] fees 6,500 $ Hourly Fee 420.00 $" at bounding box center [357, 211] width 135 height 100
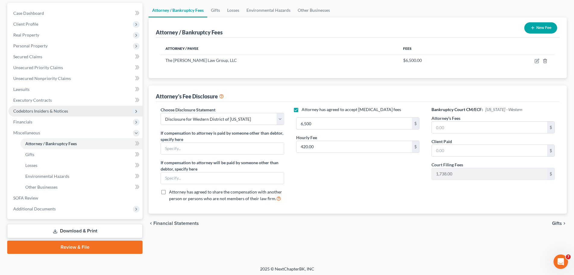
scroll to position [57, 0]
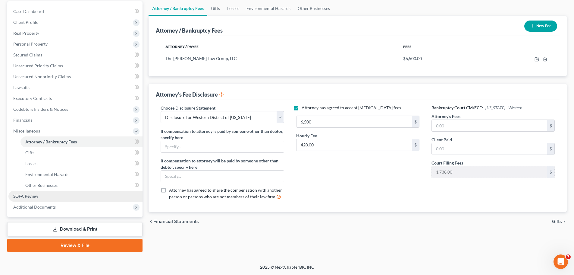
click at [76, 197] on link "SOFA Review" at bounding box center [75, 196] width 134 height 11
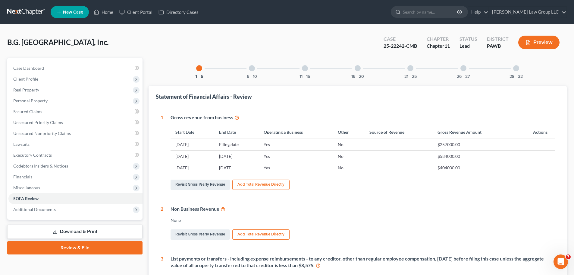
click at [523, 42] on button "Preview" at bounding box center [538, 43] width 41 height 14
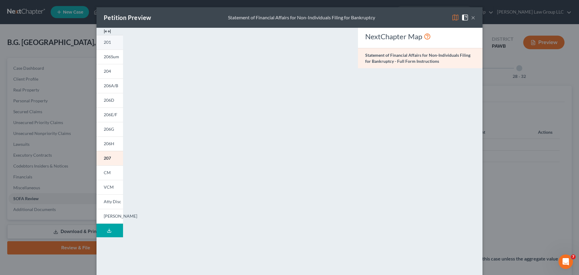
click at [110, 42] on link "201" at bounding box center [109, 42] width 27 height 14
click at [471, 21] on button "×" at bounding box center [473, 17] width 4 height 7
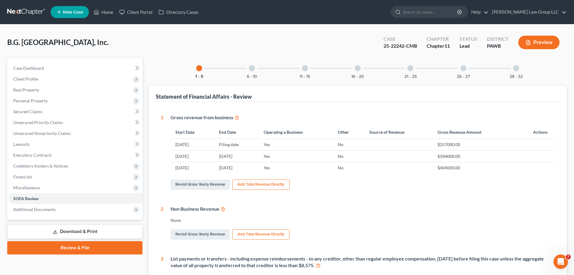
click at [74, 230] on link "Download & Print" at bounding box center [74, 231] width 135 height 14
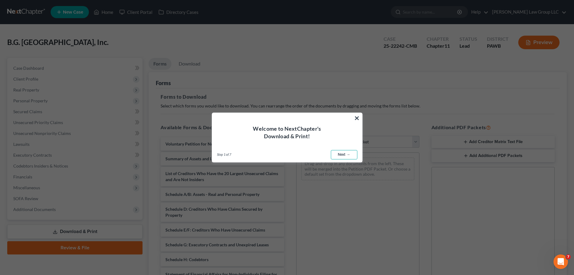
click at [343, 151] on link "Next →" at bounding box center [344, 155] width 27 height 10
select select "0"
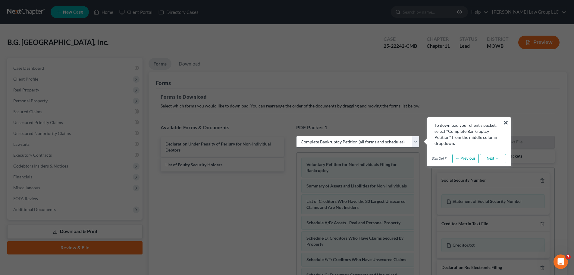
click at [494, 157] on link "Next →" at bounding box center [493, 159] width 27 height 10
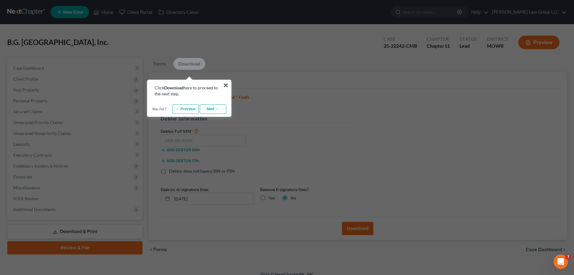
click at [211, 109] on link "Next →" at bounding box center [213, 109] width 27 height 10
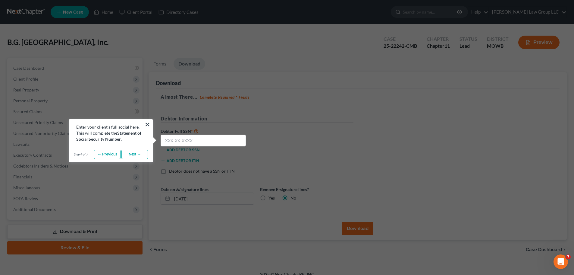
click at [141, 156] on link "Next →" at bounding box center [134, 155] width 27 height 10
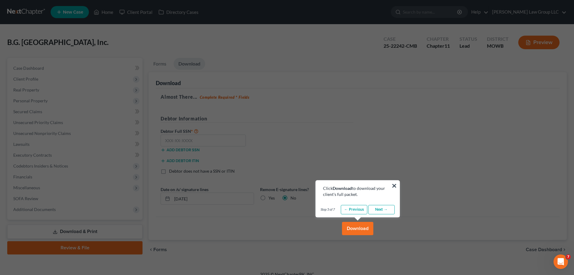
click at [379, 210] on link "Next →" at bounding box center [381, 210] width 27 height 10
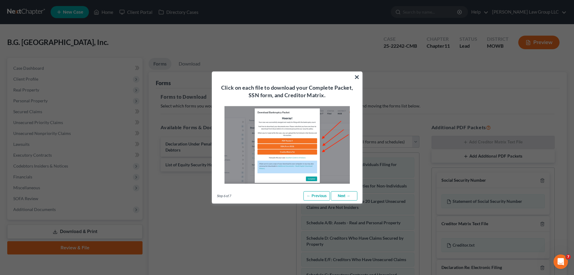
click at [346, 197] on link "Next →" at bounding box center [344, 196] width 27 height 10
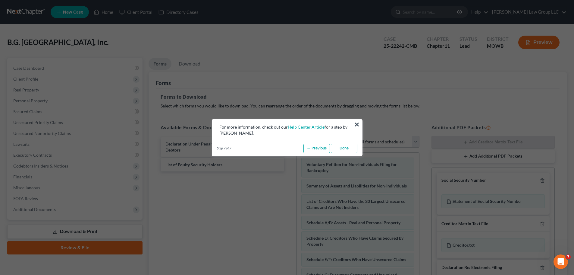
click at [350, 148] on link "Done" at bounding box center [344, 148] width 27 height 10
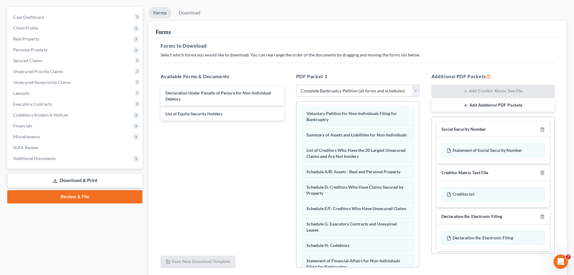
scroll to position [60, 0]
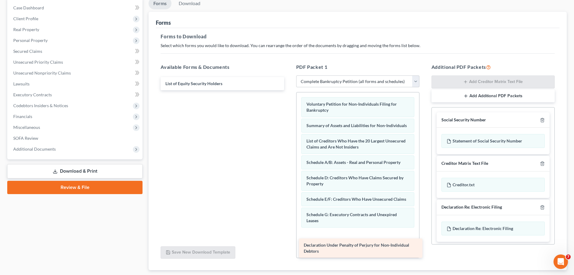
drag, startPoint x: 241, startPoint y: 85, endPoint x: 378, endPoint y: 244, distance: 210.3
click at [289, 90] on div "Declaration Under Penalty of Perjury for Non-Individual Debtors Declaration Und…" at bounding box center [222, 83] width 133 height 13
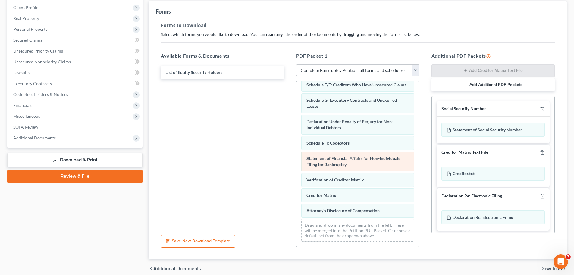
scroll to position [90, 0]
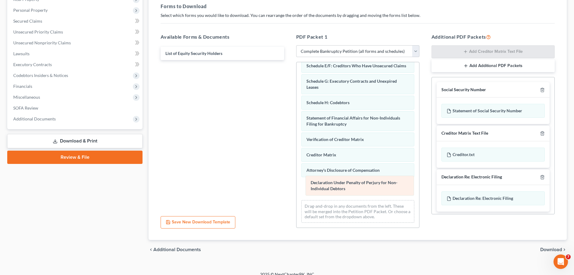
drag, startPoint x: 325, startPoint y: 106, endPoint x: 329, endPoint y: 186, distance: 79.7
click at [329, 186] on div "Declaration Under Penalty of Perjury for Non-Individual Debtors Voluntary Petit…" at bounding box center [358, 93] width 123 height 268
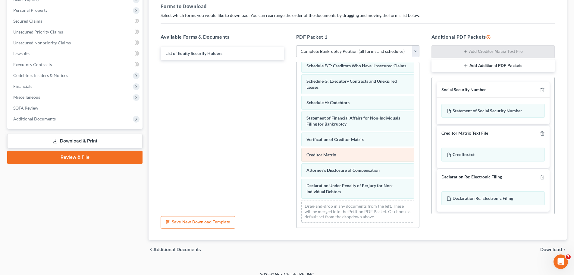
scroll to position [98, 0]
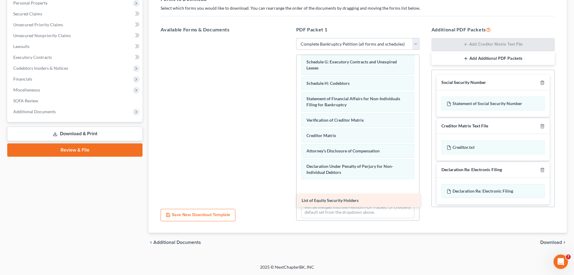
drag, startPoint x: 213, startPoint y: 47, endPoint x: 351, endPoint y: 200, distance: 205.1
click at [289, 38] on div "List of Equity Security Holders List of Equity Security Holders" at bounding box center [222, 38] width 133 height 0
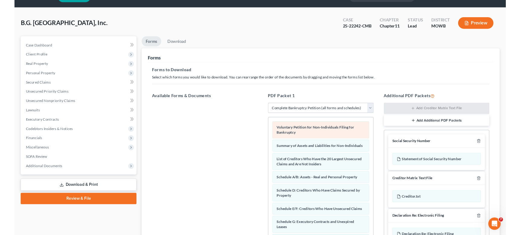
scroll to position [0, 0]
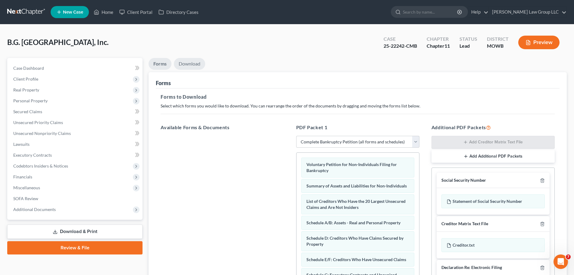
click at [186, 65] on link "Download" at bounding box center [189, 64] width 31 height 12
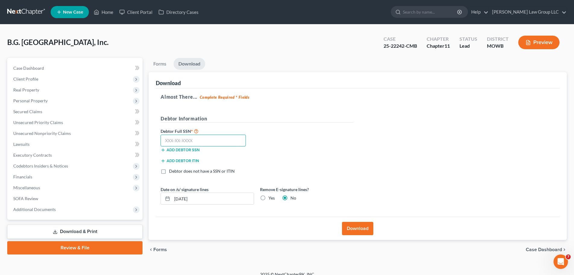
click at [183, 139] on input "text" at bounding box center [203, 140] width 85 height 12
click at [235, 145] on input "text" at bounding box center [203, 140] width 85 height 12
click at [246, 160] on div "Add debtor ITIN" at bounding box center [207, 160] width 99 height 6
click at [365, 231] on button "Download" at bounding box center [357, 228] width 31 height 13
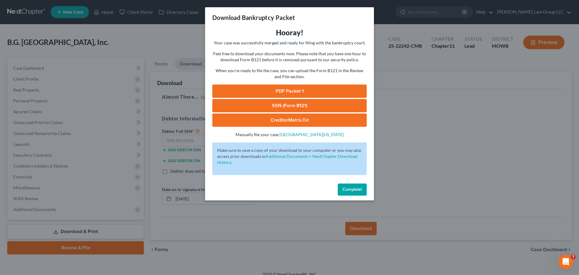
click at [285, 91] on link "PDF Packet 1" at bounding box center [289, 90] width 154 height 13
click at [273, 107] on link "SSN (Form B121)" at bounding box center [289, 105] width 154 height 13
click at [302, 122] on link "CreditorMatrix.txt" at bounding box center [289, 119] width 154 height 13
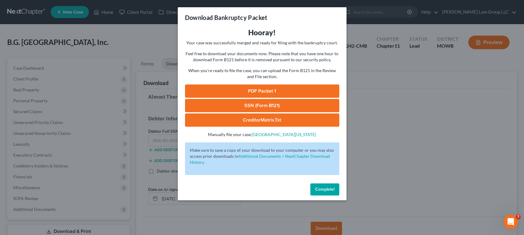
click at [396, 101] on div "Download Bankruptcy Packet Hooray! Your case was successfully merged and ready …" at bounding box center [262, 117] width 524 height 235
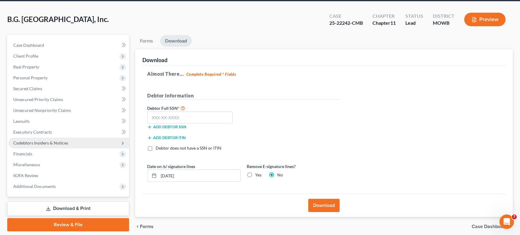
scroll to position [47, 0]
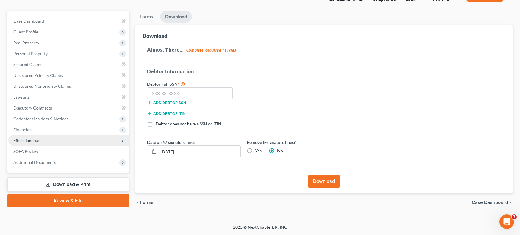
click at [69, 140] on span "Miscellaneous" at bounding box center [68, 140] width 121 height 11
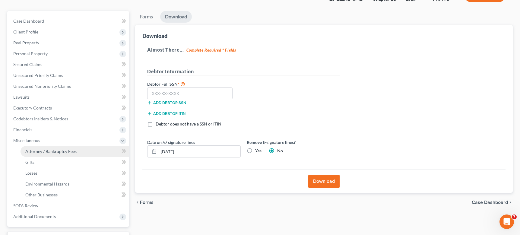
click at [72, 151] on span "Attorney / Bankruptcy Fees" at bounding box center [50, 151] width 51 height 5
select select "0"
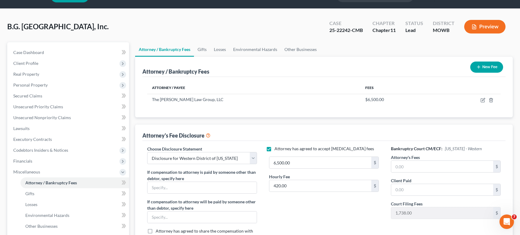
scroll to position [30, 0]
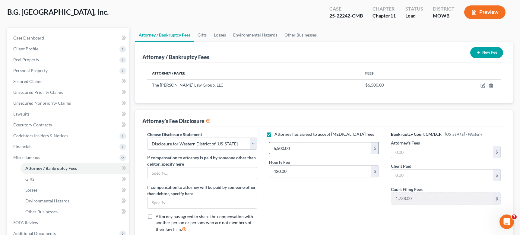
click at [290, 151] on input "6,500.00" at bounding box center [320, 147] width 102 height 11
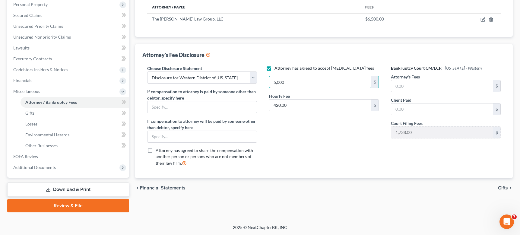
scroll to position [96, 0]
type input "5,000"
click at [235, 109] on input "text" at bounding box center [201, 106] width 109 height 11
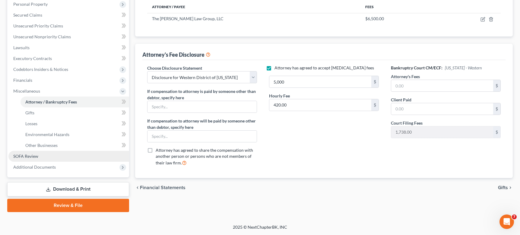
click at [65, 156] on link "SOFA Review" at bounding box center [68, 156] width 121 height 11
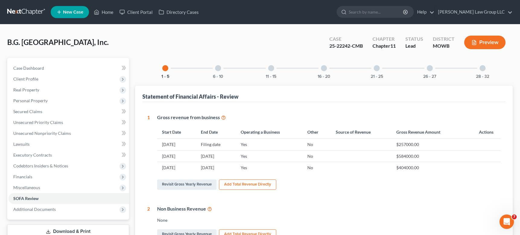
click at [271, 69] on div at bounding box center [271, 68] width 6 height 6
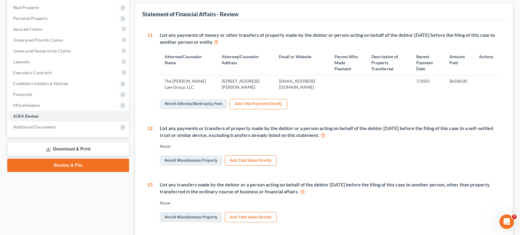
scroll to position [90, 0]
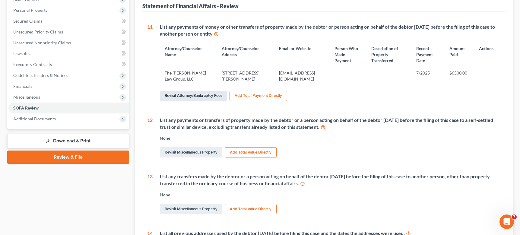
click at [213, 97] on link "Revisit Attorney/Bankruptcy Fees" at bounding box center [193, 96] width 67 height 10
select select "0"
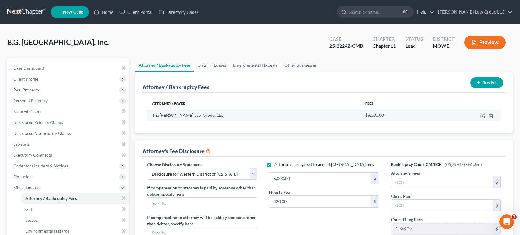
click at [478, 116] on td at bounding box center [468, 114] width 66 height 11
click at [481, 115] on icon "button" at bounding box center [482, 115] width 5 height 5
select select "39"
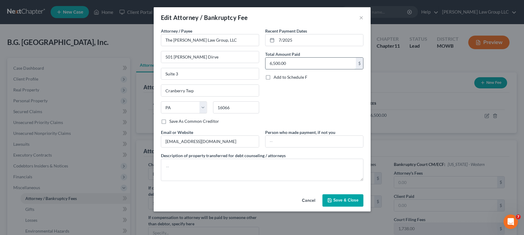
click at [291, 67] on input "6,500.00" at bounding box center [311, 63] width 90 height 11
type input "5,000"
click at [335, 201] on span "Save & Close" at bounding box center [345, 200] width 25 height 5
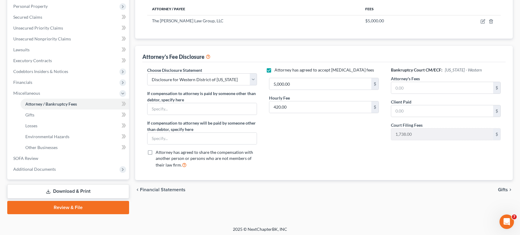
scroll to position [96, 0]
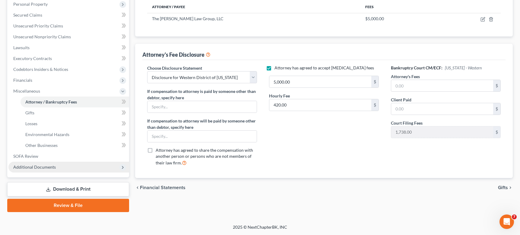
click at [41, 164] on span "Additional Documents" at bounding box center [34, 166] width 43 height 5
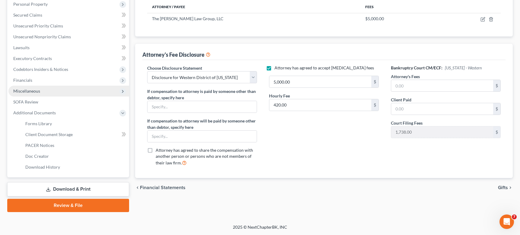
click at [124, 94] on span "Miscellaneous" at bounding box center [68, 91] width 121 height 11
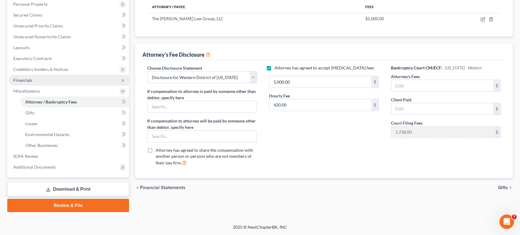
click at [92, 84] on span "Financials" at bounding box center [68, 80] width 121 height 11
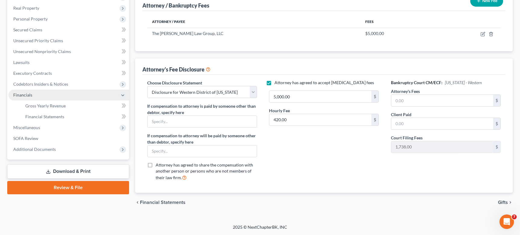
scroll to position [82, 0]
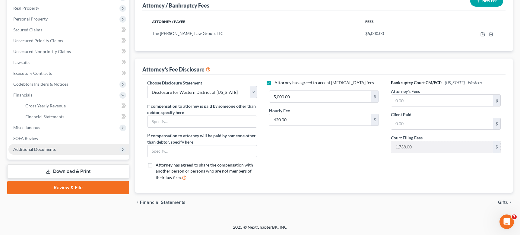
click at [55, 153] on span "Additional Documents" at bounding box center [68, 149] width 121 height 11
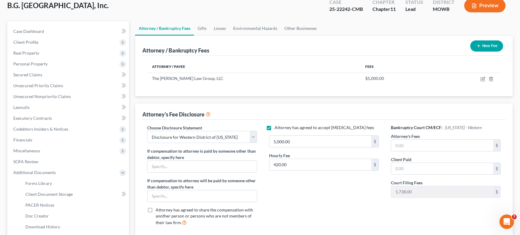
scroll to position [36, 0]
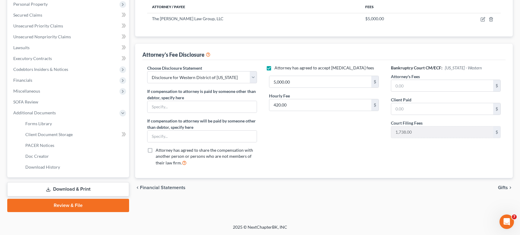
click at [62, 186] on link "Download & Print" at bounding box center [68, 189] width 122 height 14
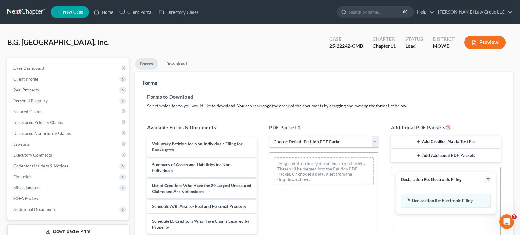
click at [324, 139] on select "Choose Default Petition PDF Packet Complete Bankruptcy Petition (all forms and …" at bounding box center [324, 142] width 110 height 12
click at [238, 121] on div "Available Forms & Documents Voluntary Petition for Non-Individuals Filing for B…" at bounding box center [202, 221] width 122 height 204
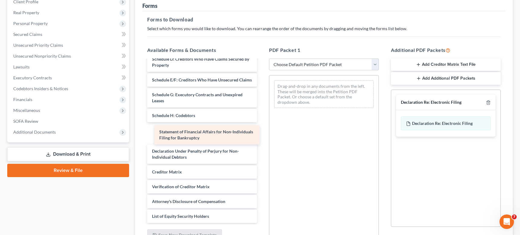
scroll to position [70, 0]
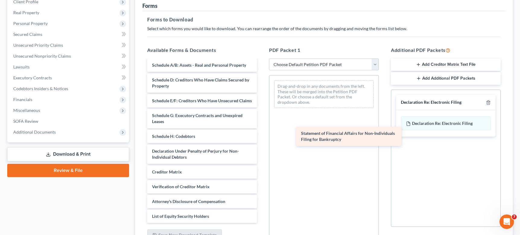
drag, startPoint x: 208, startPoint y: 136, endPoint x: 355, endPoint y: 138, distance: 147.1
click at [262, 138] on div "Statement of Financial Affairs for Non-Individuals Filing for Bankruptcy Volunt…" at bounding box center [201, 109] width 119 height 227
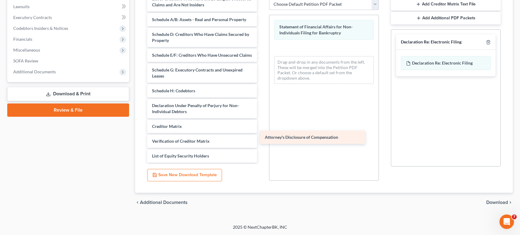
scroll to position [55, 0]
drag, startPoint x: 215, startPoint y: 142, endPoint x: 329, endPoint y: 136, distance: 114.4
click at [262, 136] on div "Attorney's Disclosure of Compensation Voluntary Petition for Non-Individuals Fi…" at bounding box center [201, 57] width 119 height 212
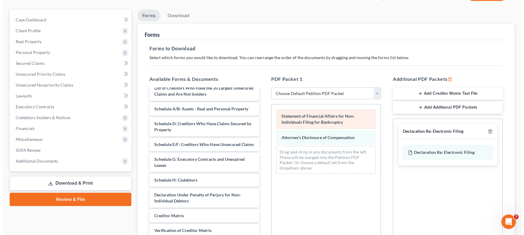
scroll to position [47, 0]
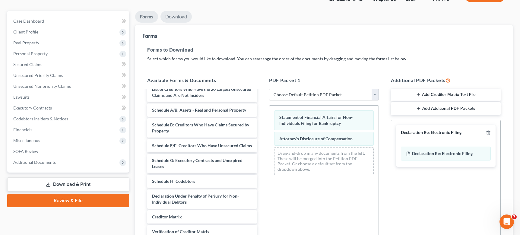
click at [177, 14] on link "Download" at bounding box center [175, 17] width 31 height 12
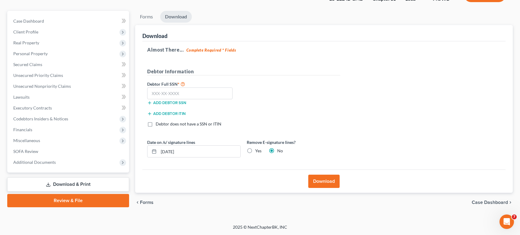
click at [326, 180] on button "Download" at bounding box center [323, 181] width 31 height 13
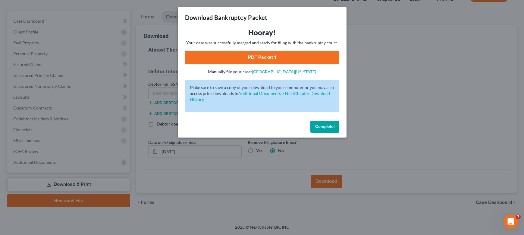
click at [225, 57] on link "PDF Packet 1" at bounding box center [262, 57] width 154 height 13
